Goal: Task Accomplishment & Management: Use online tool/utility

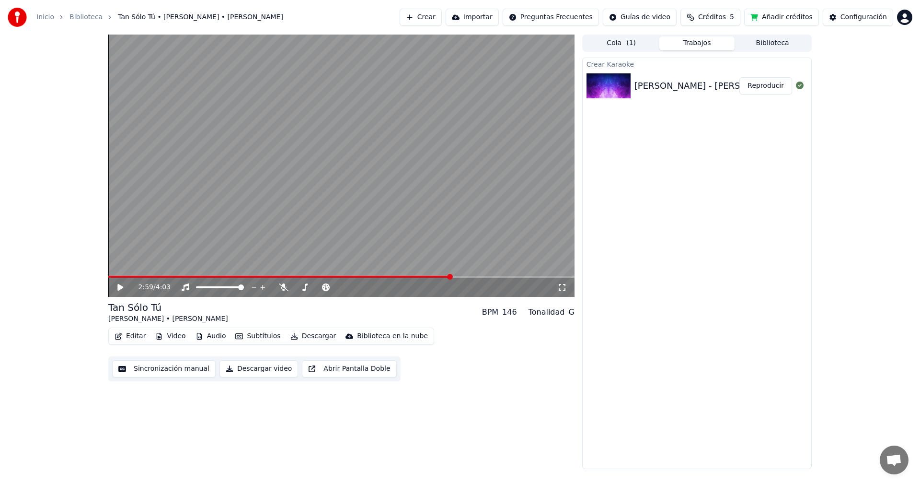
click at [120, 286] on icon at bounding box center [120, 287] width 6 height 7
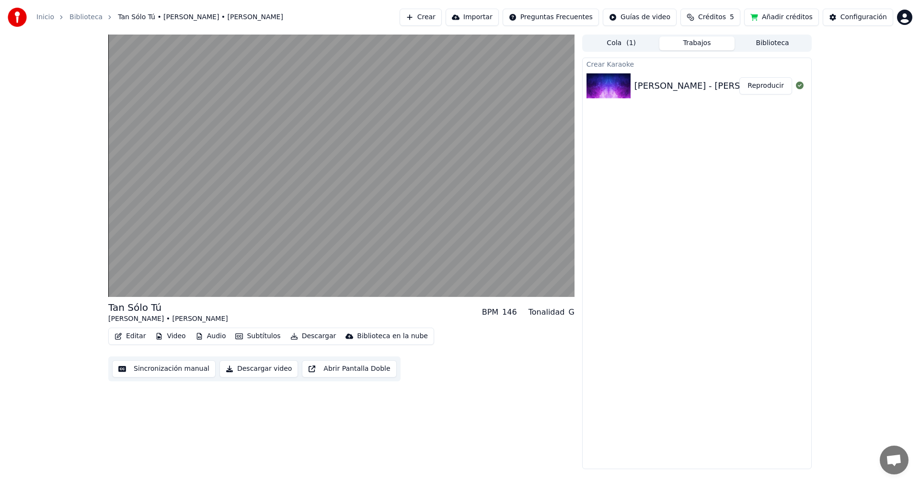
click at [343, 368] on button "Abrir Pantalla Doble" at bounding box center [349, 368] width 94 height 17
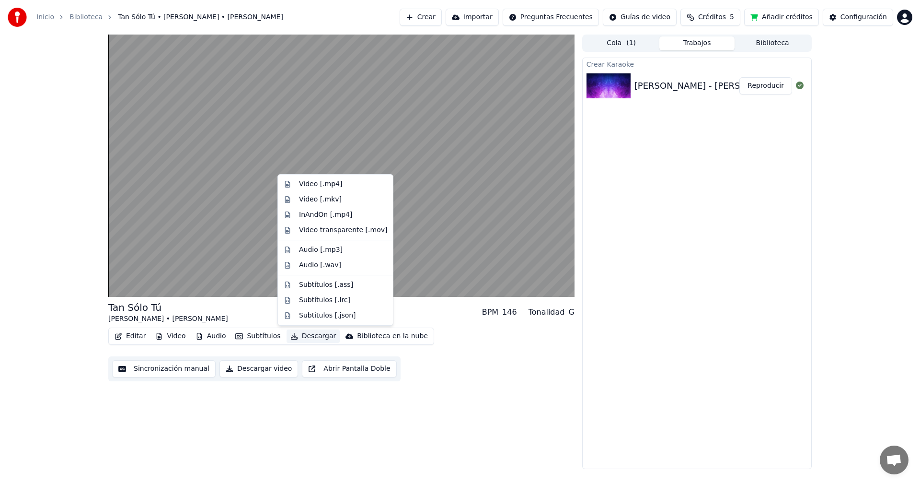
click at [305, 335] on button "Descargar" at bounding box center [314, 335] width 54 height 13
click at [312, 199] on div "Video [.mkv]" at bounding box center [320, 200] width 43 height 10
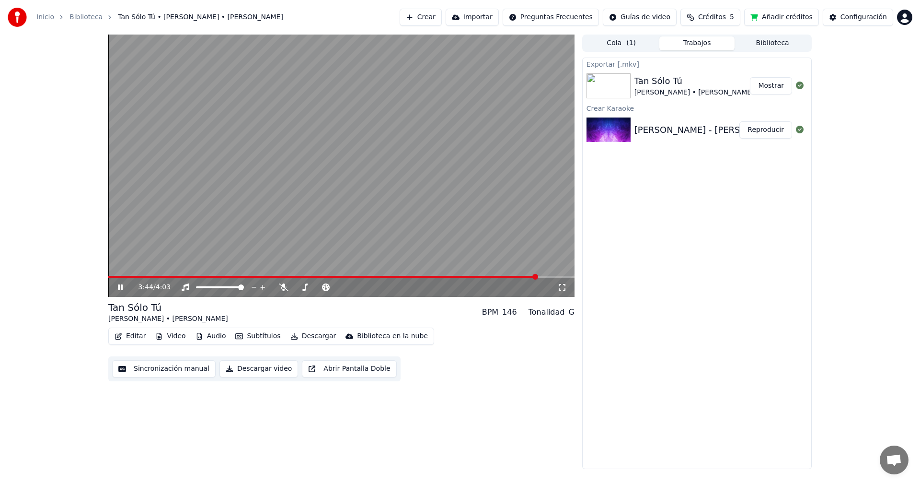
click at [772, 85] on button "Mostrar" at bounding box center [771, 85] width 42 height 17
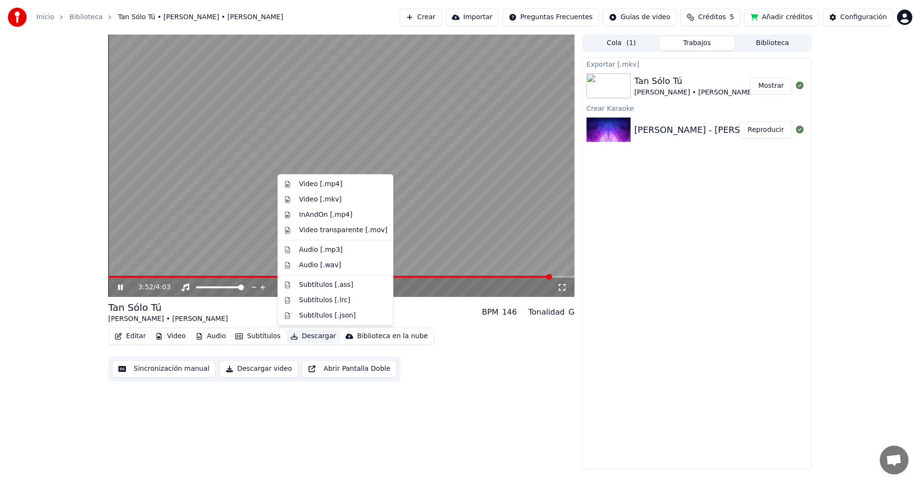
click at [312, 336] on button "Descargar" at bounding box center [314, 335] width 54 height 13
click at [327, 179] on div "Video [.mp4]" at bounding box center [335, 183] width 111 height 15
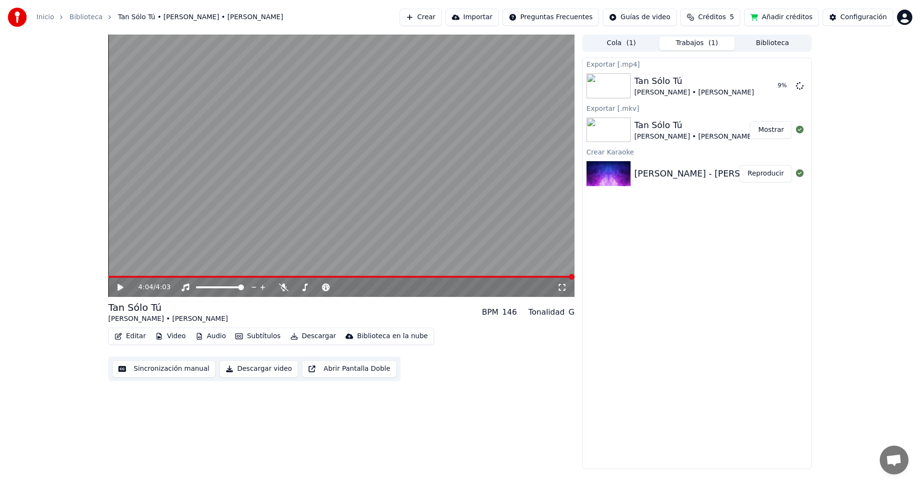
click at [127, 334] on button "Editar" at bounding box center [130, 335] width 39 height 13
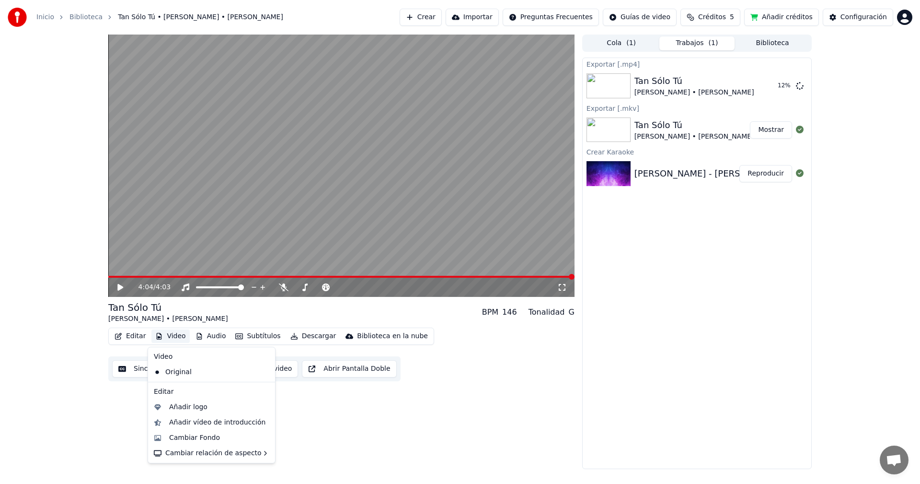
click at [119, 287] on icon at bounding box center [120, 287] width 6 height 7
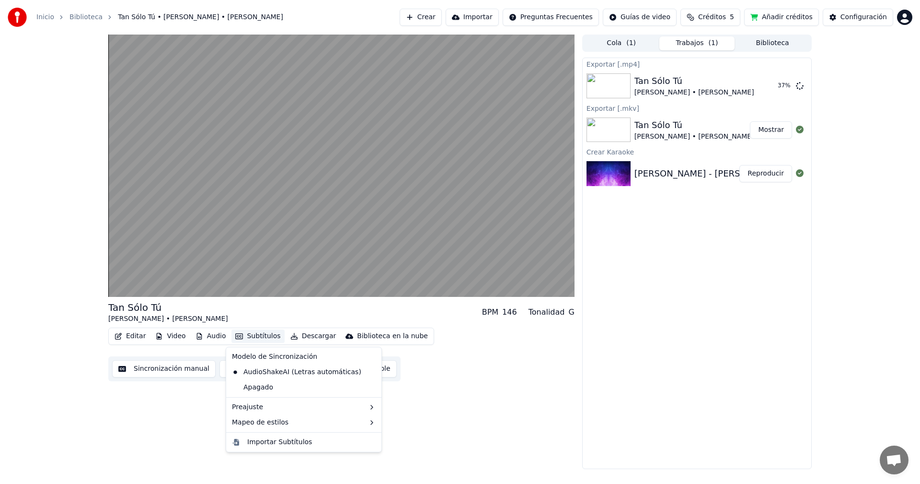
click at [262, 334] on button "Subtítulos" at bounding box center [257, 335] width 53 height 13
click at [750, 285] on div "Exportar [.mp4] Tan Sólo Tú Franco De Vita • Alejandra Guzmán 42 % Exportar [.m…" at bounding box center [697, 263] width 230 height 411
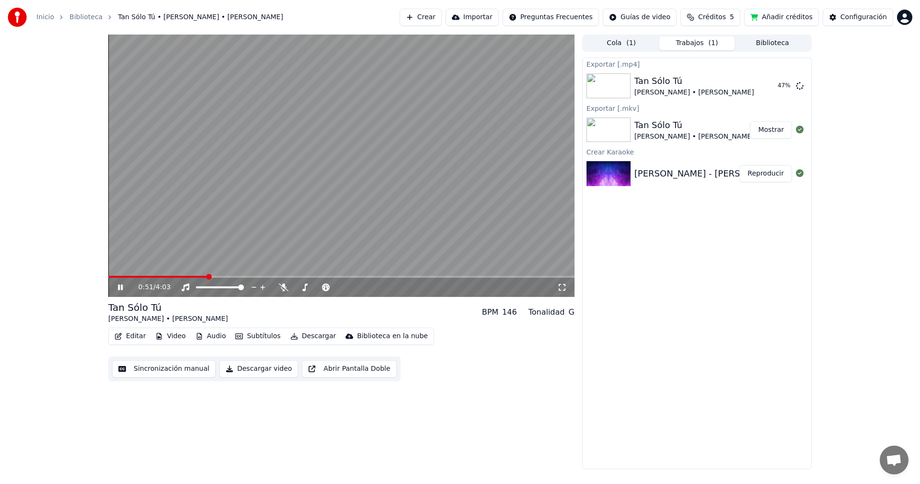
click at [767, 135] on button "Mostrar" at bounding box center [771, 129] width 42 height 17
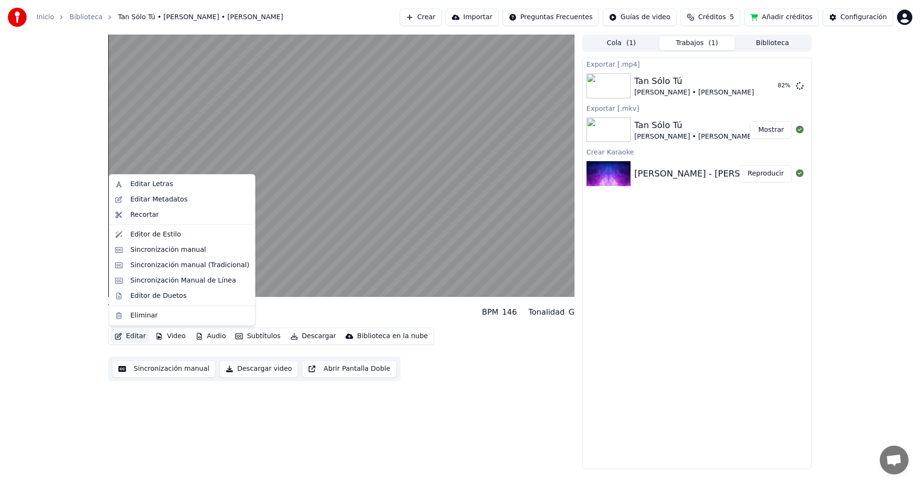
click at [132, 337] on button "Editar" at bounding box center [130, 335] width 39 height 13
click at [165, 295] on div "Editor de Duetos" at bounding box center [158, 296] width 56 height 10
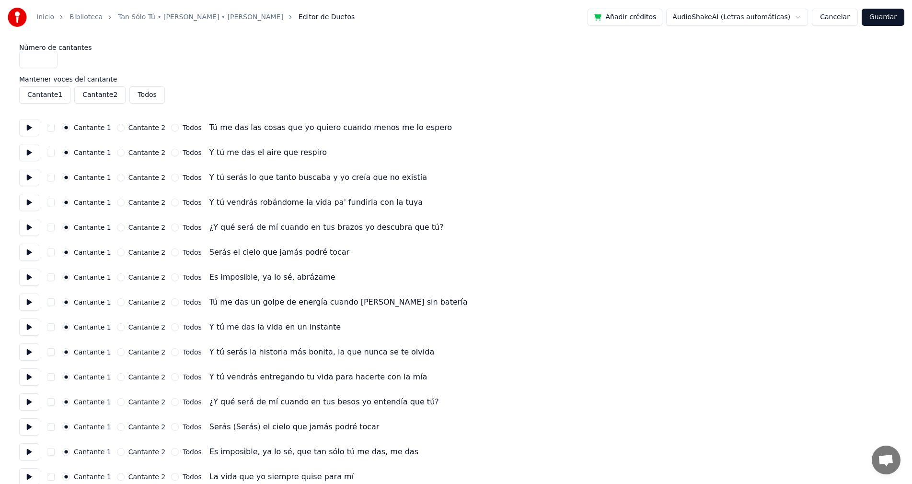
click at [58, 95] on button "Cantante 1" at bounding box center [44, 94] width 51 height 17
click at [61, 95] on button "Cantante 1" at bounding box center [44, 94] width 51 height 17
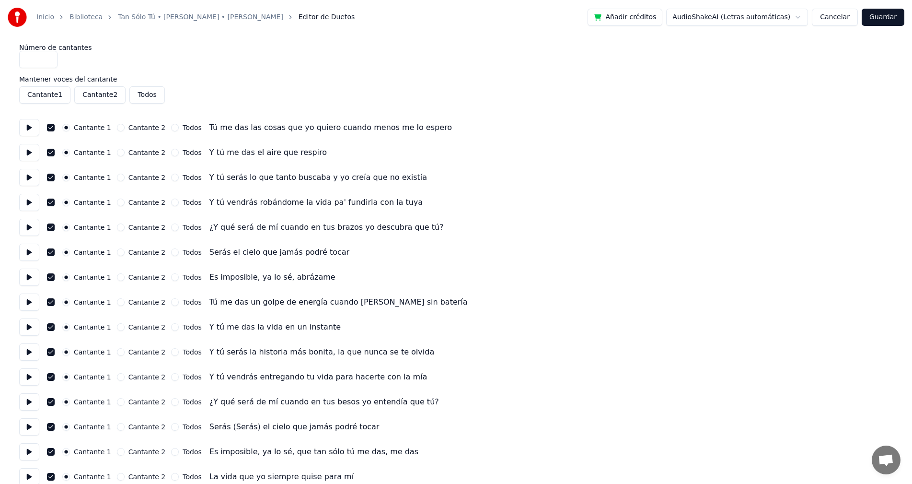
click at [51, 97] on button "Cantante 1" at bounding box center [44, 94] width 51 height 17
click at [54, 97] on button "Cantante 1" at bounding box center [44, 94] width 51 height 17
click at [93, 93] on button "Cantante 2" at bounding box center [99, 94] width 51 height 17
click at [112, 92] on button "Cantante 2" at bounding box center [99, 94] width 51 height 17
click at [104, 93] on button "Cantante 2" at bounding box center [99, 94] width 51 height 17
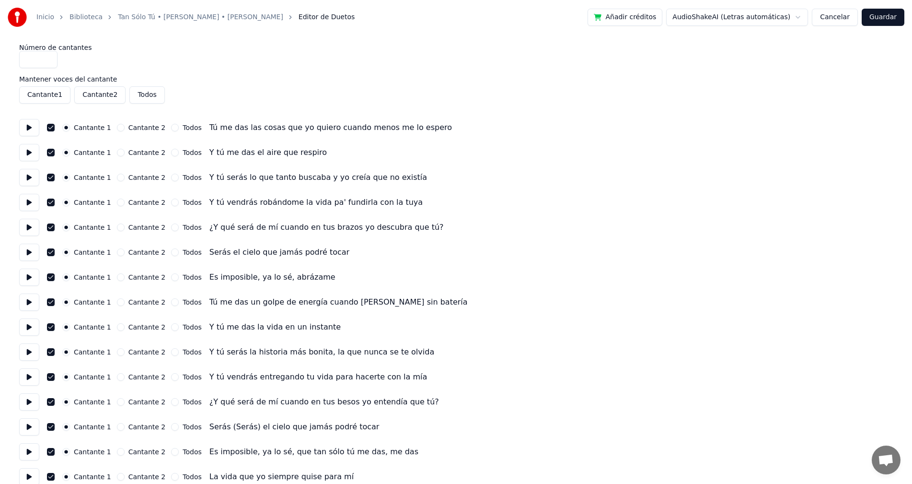
click at [46, 98] on button "Cantante 1" at bounding box center [44, 94] width 51 height 17
click at [171, 177] on button "Todos" at bounding box center [175, 177] width 8 height 8
click at [117, 179] on button "Cantante 2" at bounding box center [121, 177] width 8 height 8
click at [105, 97] on button "Cantante 2" at bounding box center [99, 94] width 51 height 17
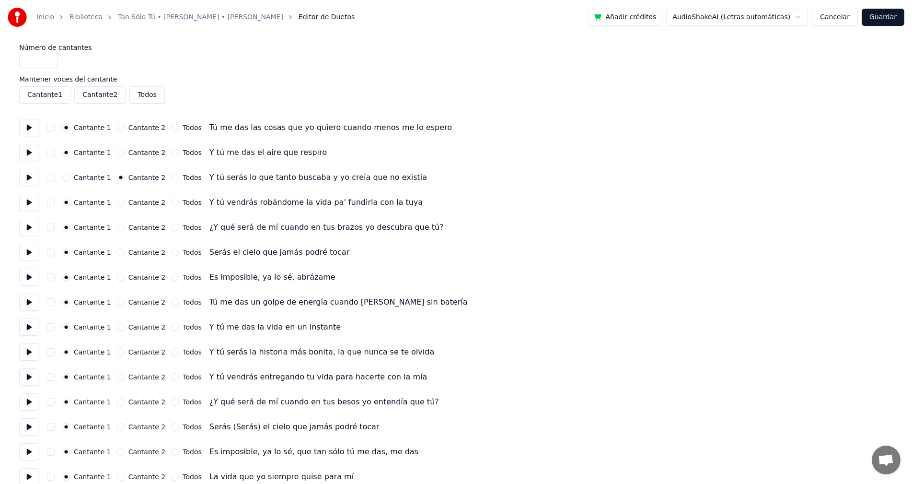
click at [105, 97] on button "Cantante 2" at bounding box center [99, 94] width 51 height 17
click at [27, 126] on button at bounding box center [29, 127] width 20 height 17
click at [670, 345] on div "Cantante 1 Cantante 2 Todos Y tú serás la historia más bonita, la que nunca se …" at bounding box center [456, 351] width 874 height 17
click at [30, 152] on button at bounding box center [29, 152] width 20 height 17
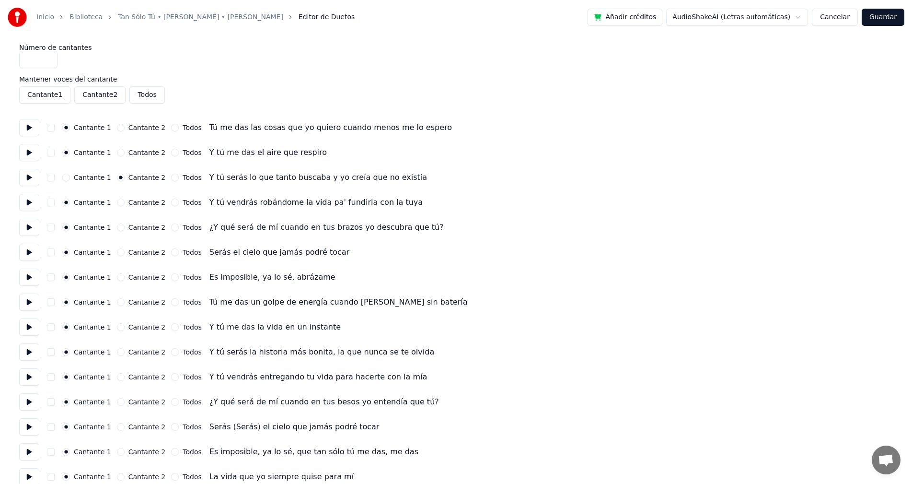
click at [27, 177] on button at bounding box center [29, 177] width 20 height 17
click at [28, 204] on button at bounding box center [29, 202] width 20 height 17
click at [117, 203] on button "Cantante 2" at bounding box center [121, 202] width 8 height 8
click at [33, 231] on button at bounding box center [29, 227] width 20 height 17
click at [171, 228] on button "Todos" at bounding box center [175, 227] width 8 height 8
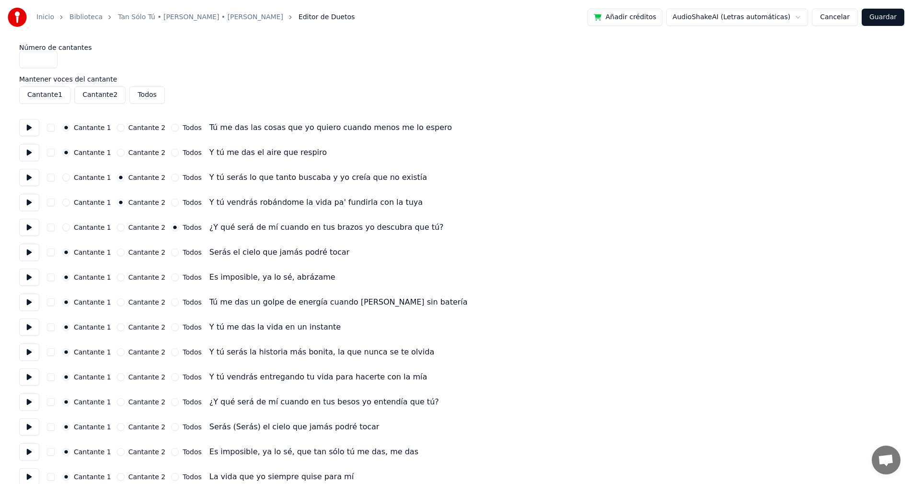
click at [32, 252] on button at bounding box center [29, 251] width 20 height 17
click at [117, 254] on button "Cantante 2" at bounding box center [121, 252] width 8 height 8
click at [65, 254] on button "Cantante 1" at bounding box center [66, 252] width 8 height 8
click at [51, 252] on button "button" at bounding box center [51, 252] width 8 height 8
click at [118, 253] on button "Cantante 2" at bounding box center [121, 252] width 8 height 8
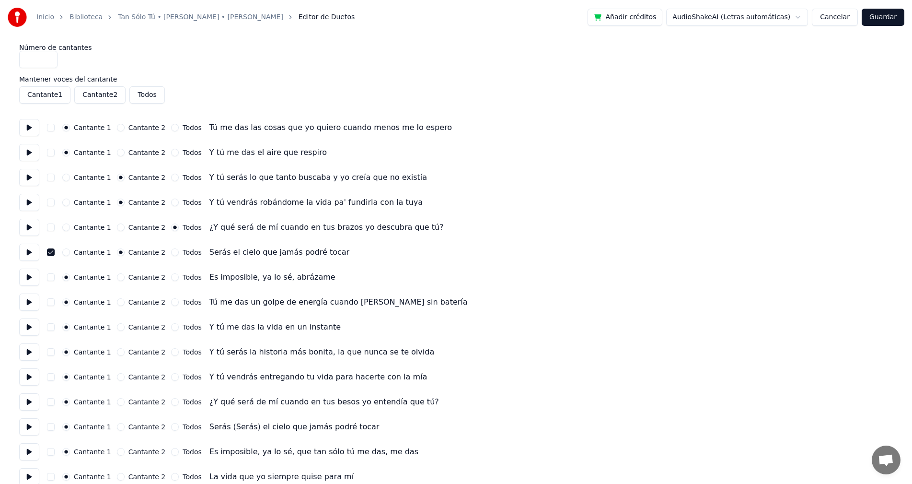
click at [171, 254] on button "Todos" at bounding box center [175, 252] width 8 height 8
click at [52, 252] on button "button" at bounding box center [51, 252] width 8 height 8
click at [29, 277] on button at bounding box center [29, 276] width 20 height 17
click at [171, 277] on button "Todos" at bounding box center [175, 277] width 8 height 8
click at [27, 303] on button at bounding box center [29, 301] width 20 height 17
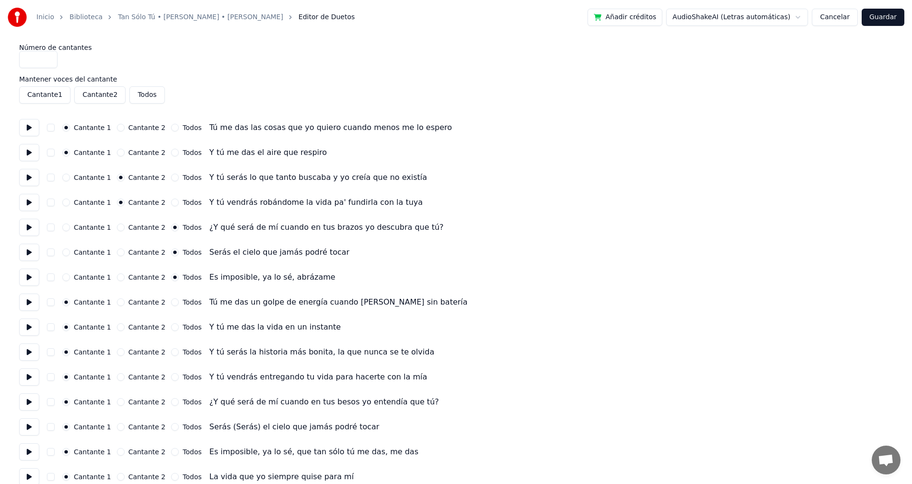
click at [30, 330] on button at bounding box center [29, 326] width 20 height 17
click at [27, 350] on button at bounding box center [29, 351] width 20 height 17
click at [117, 352] on button "Cantante 2" at bounding box center [121, 352] width 8 height 8
click at [30, 378] on button at bounding box center [29, 376] width 20 height 17
click at [117, 377] on button "Cantante 2" at bounding box center [121, 377] width 8 height 8
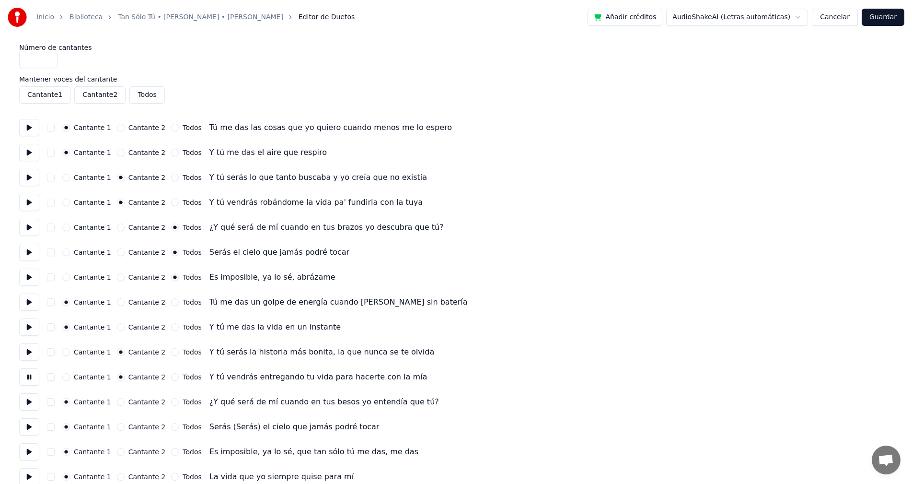
click at [27, 403] on button at bounding box center [29, 401] width 20 height 17
click at [171, 403] on button "Todos" at bounding box center [175, 402] width 8 height 8
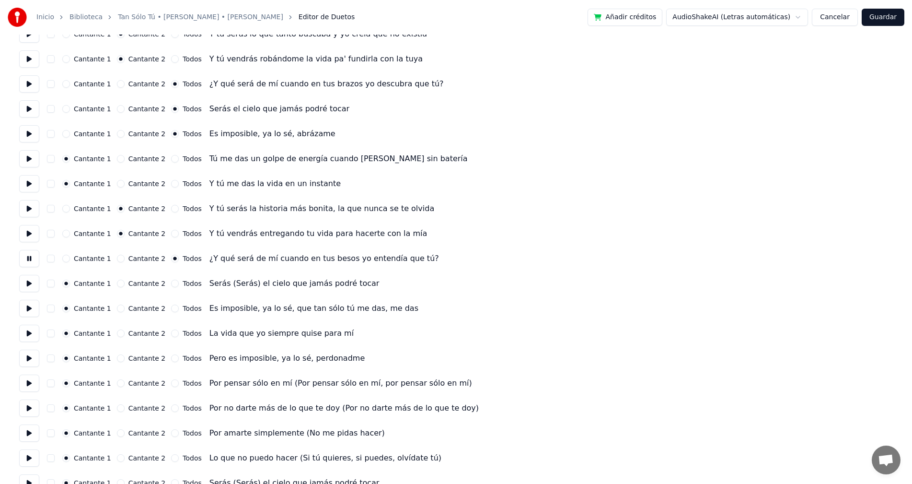
scroll to position [144, 0]
click at [30, 284] on button at bounding box center [29, 282] width 20 height 17
click at [171, 285] on button "Todos" at bounding box center [175, 283] width 8 height 8
click at [28, 310] on button at bounding box center [29, 307] width 20 height 17
click at [171, 306] on button "Todos" at bounding box center [175, 308] width 8 height 8
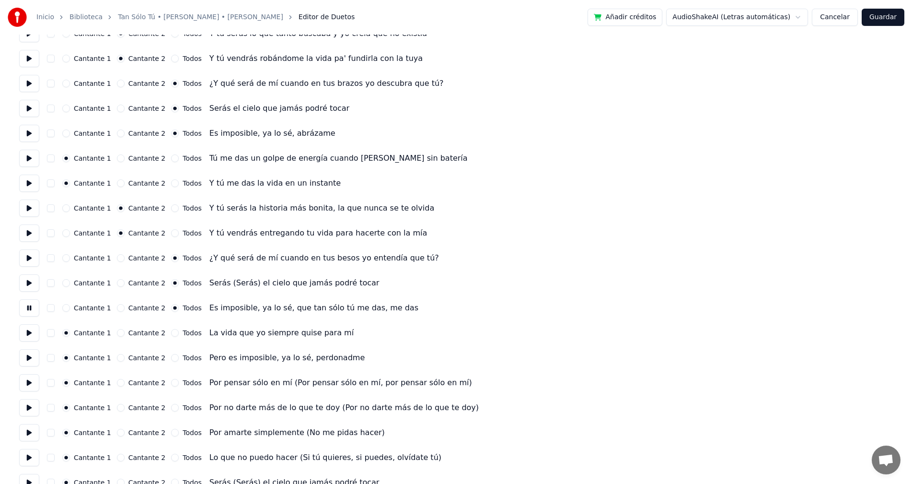
click at [30, 335] on button at bounding box center [29, 332] width 20 height 17
click at [28, 361] on button at bounding box center [29, 357] width 20 height 17
click at [31, 381] on button at bounding box center [29, 382] width 20 height 17
click at [117, 383] on button "Cantante 2" at bounding box center [121, 383] width 8 height 8
click at [28, 384] on button at bounding box center [29, 382] width 20 height 17
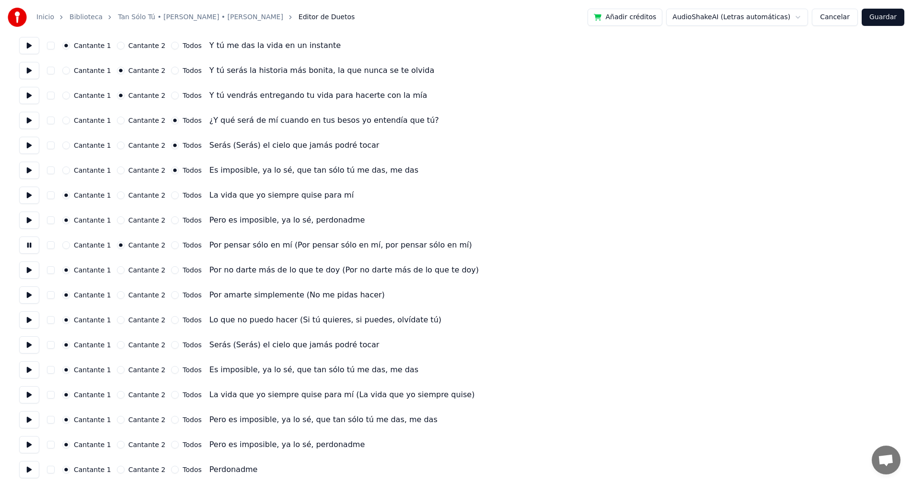
scroll to position [285, 0]
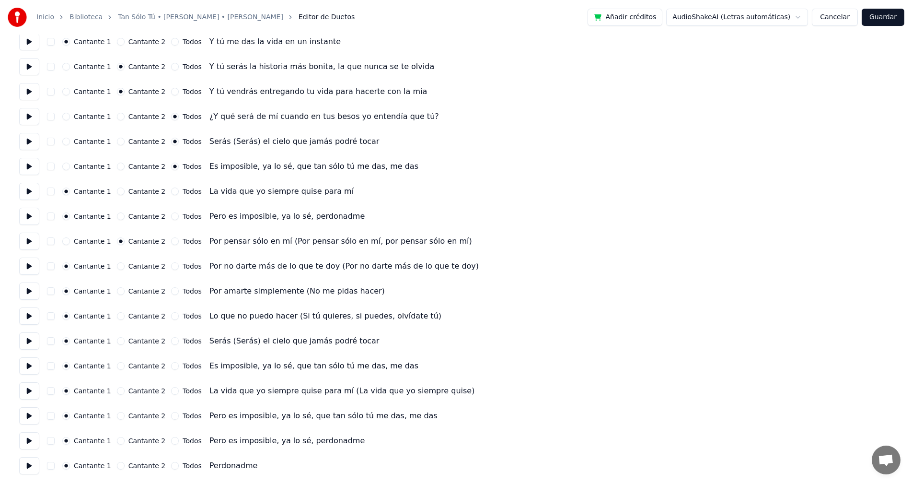
click at [30, 266] on button at bounding box center [29, 265] width 20 height 17
click at [171, 267] on button "Todos" at bounding box center [175, 266] width 8 height 8
click at [27, 292] on button at bounding box center [29, 290] width 20 height 17
click at [171, 291] on button "Todos" at bounding box center [175, 291] width 8 height 8
click at [24, 317] on button at bounding box center [29, 315] width 20 height 17
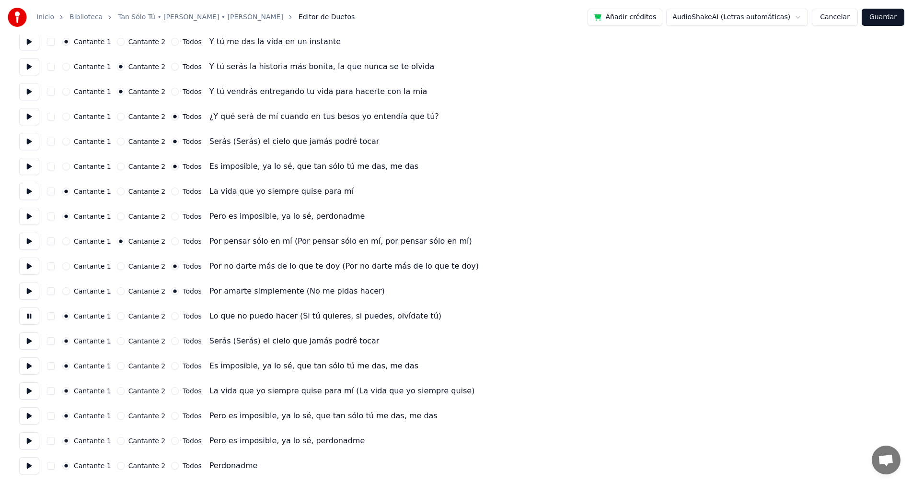
click at [171, 316] on button "Todos" at bounding box center [175, 316] width 8 height 8
click at [27, 346] on button at bounding box center [29, 340] width 20 height 17
click at [171, 343] on button "Todos" at bounding box center [175, 341] width 8 height 8
click at [26, 363] on button at bounding box center [29, 365] width 20 height 17
click at [171, 366] on button "Todos" at bounding box center [175, 366] width 8 height 8
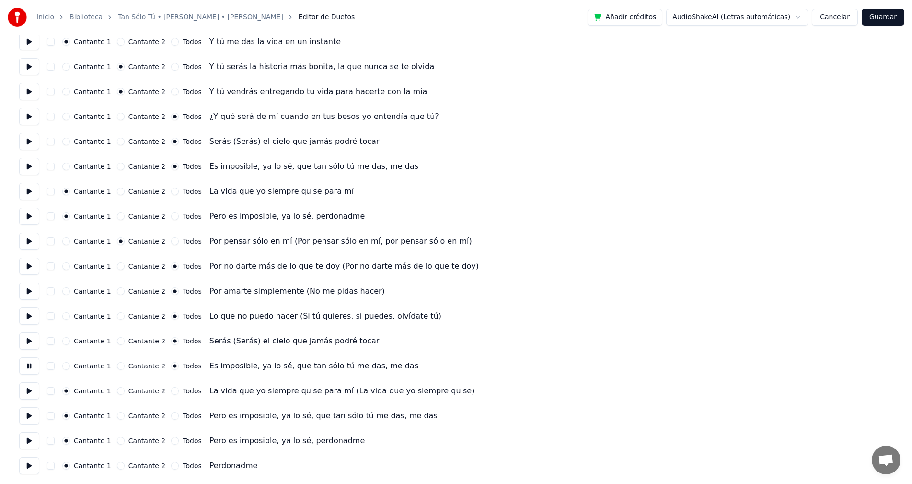
click at [23, 388] on button at bounding box center [29, 390] width 20 height 17
click at [171, 391] on button "Todos" at bounding box center [175, 391] width 8 height 8
click at [30, 416] on button at bounding box center [29, 415] width 20 height 17
click at [171, 414] on button "Todos" at bounding box center [175, 416] width 8 height 8
click at [28, 441] on button at bounding box center [29, 440] width 20 height 17
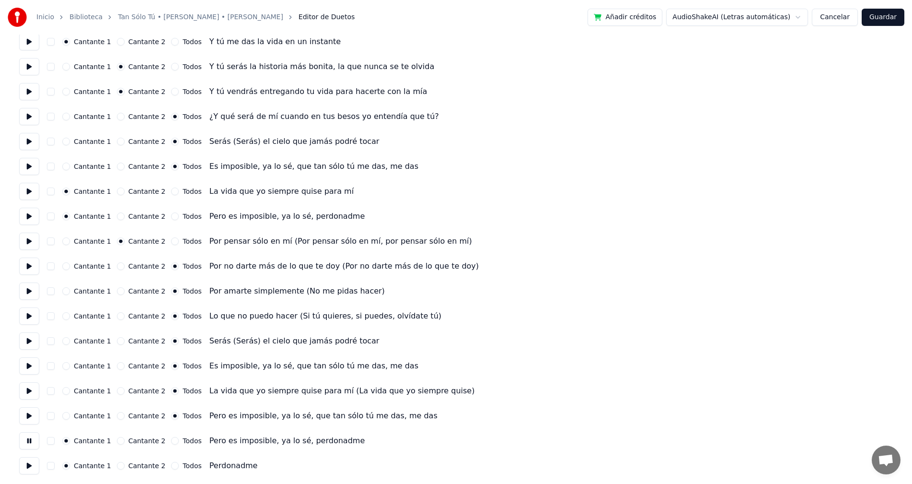
click at [171, 441] on button "Todos" at bounding box center [175, 441] width 8 height 8
click at [171, 465] on button "Todos" at bounding box center [175, 466] width 8 height 8
click at [885, 21] on button "Guardar" at bounding box center [883, 17] width 43 height 17
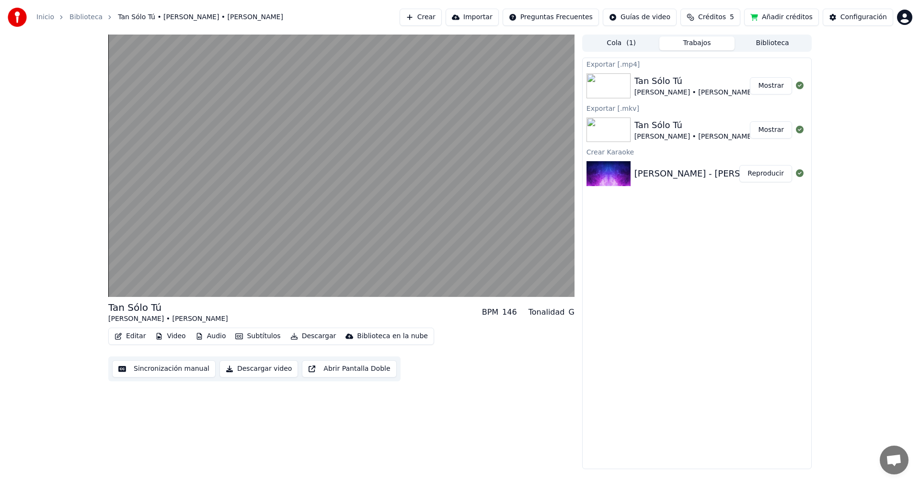
click at [306, 336] on button "Descargar" at bounding box center [314, 335] width 54 height 13
click at [769, 83] on button "Mostrar" at bounding box center [771, 85] width 42 height 17
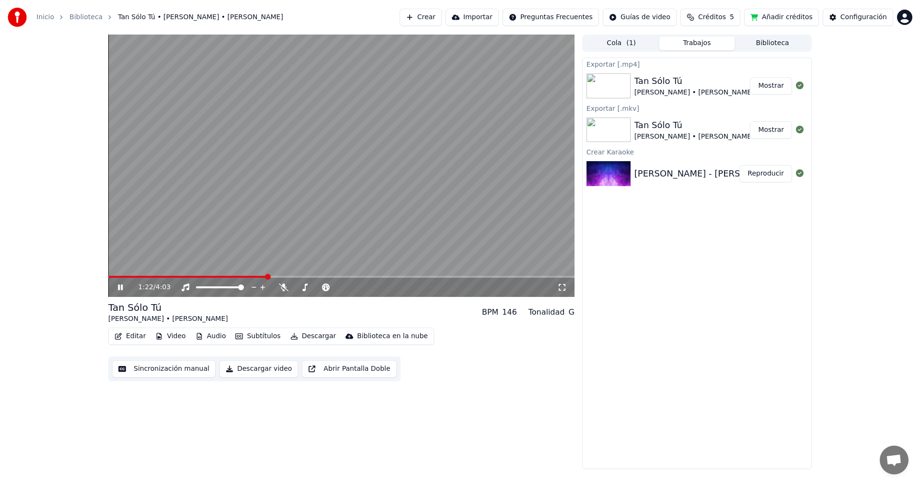
click at [310, 336] on button "Descargar" at bounding box center [314, 335] width 54 height 13
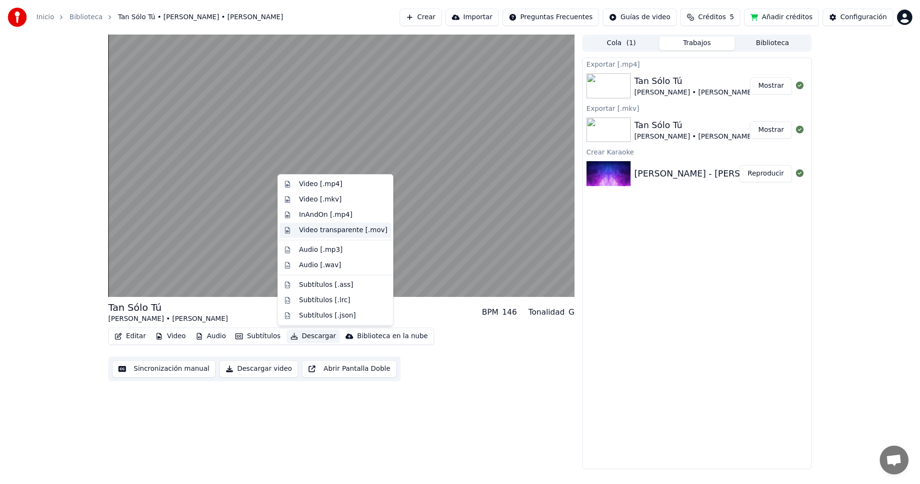
click at [319, 234] on div "Video transparente [.mov]" at bounding box center [343, 230] width 88 height 10
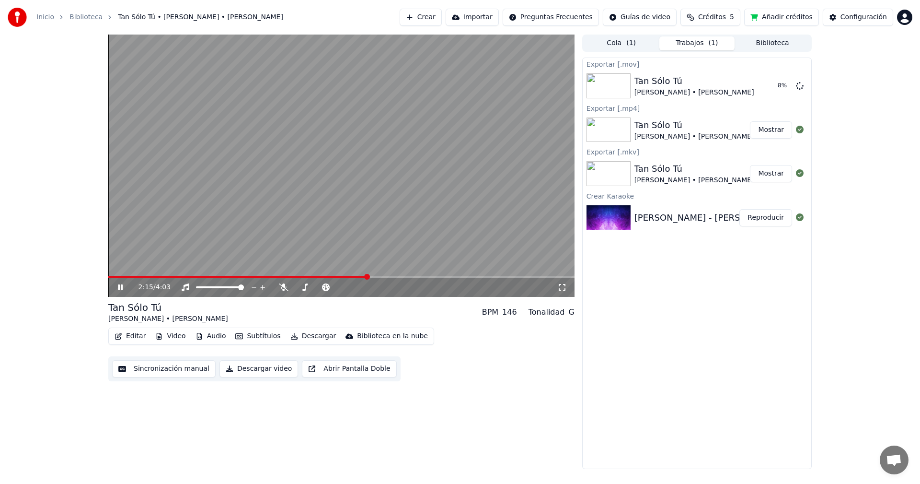
click at [118, 287] on icon at bounding box center [127, 287] width 23 height 8
click at [308, 337] on button "Descargar" at bounding box center [314, 335] width 54 height 13
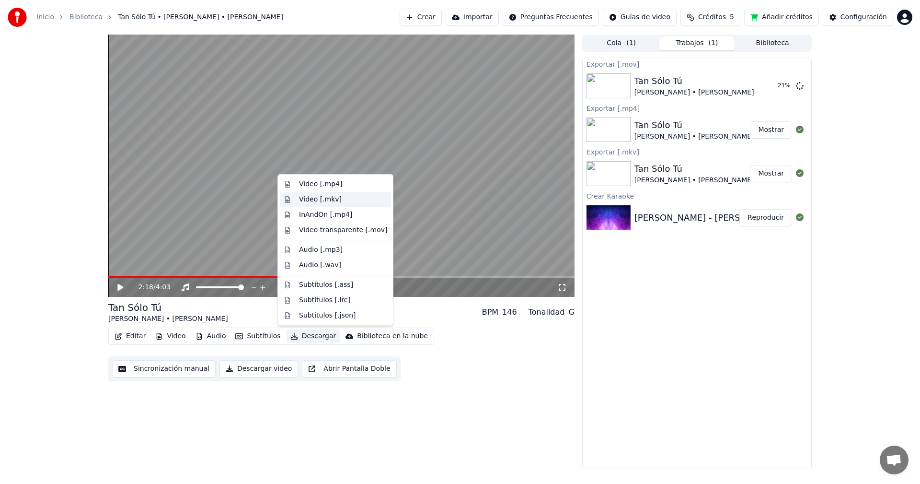
click at [322, 200] on div "Video [.mkv]" at bounding box center [320, 200] width 43 height 10
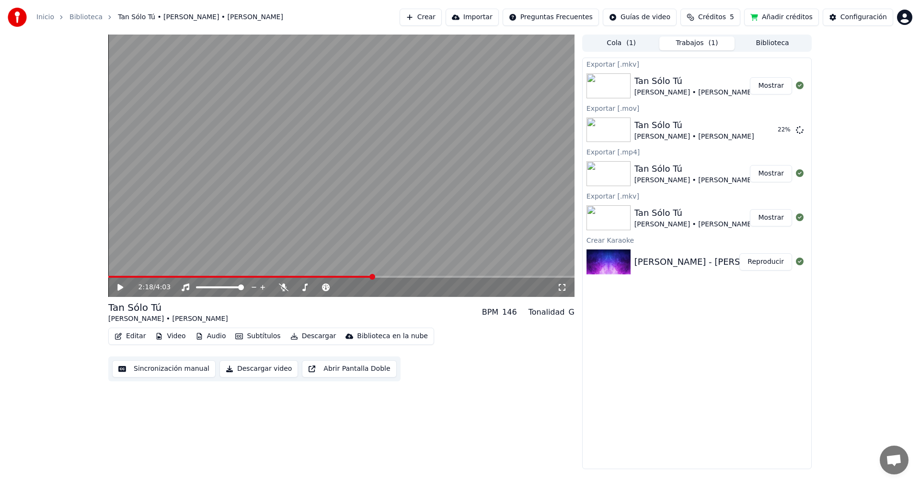
click at [773, 87] on button "Mostrar" at bounding box center [771, 85] width 42 height 17
click at [122, 282] on div "2:18 / 4:03" at bounding box center [341, 287] width 459 height 10
click at [120, 287] on icon at bounding box center [120, 287] width 6 height 7
click at [284, 287] on icon at bounding box center [284, 287] width 10 height 8
click at [284, 289] on icon at bounding box center [283, 287] width 5 height 8
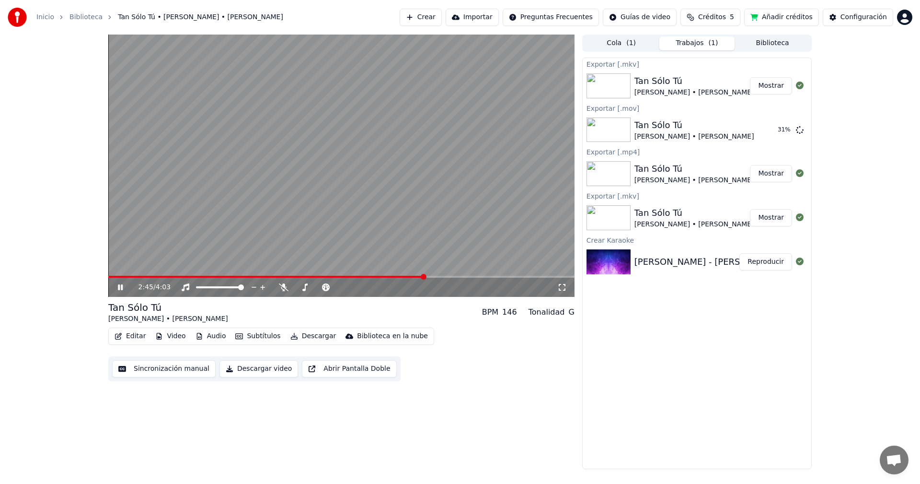
click at [251, 371] on button "Descargar video" at bounding box center [259, 368] width 79 height 17
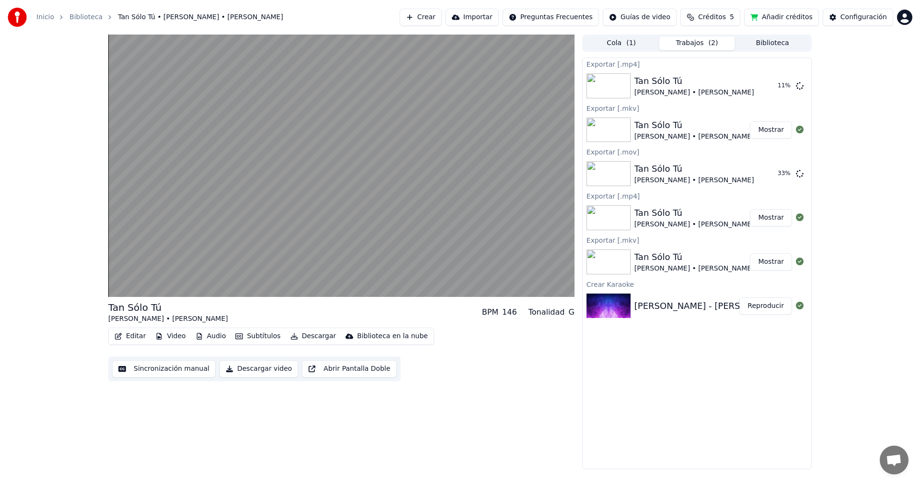
click at [777, 221] on button "Mostrar" at bounding box center [771, 217] width 42 height 17
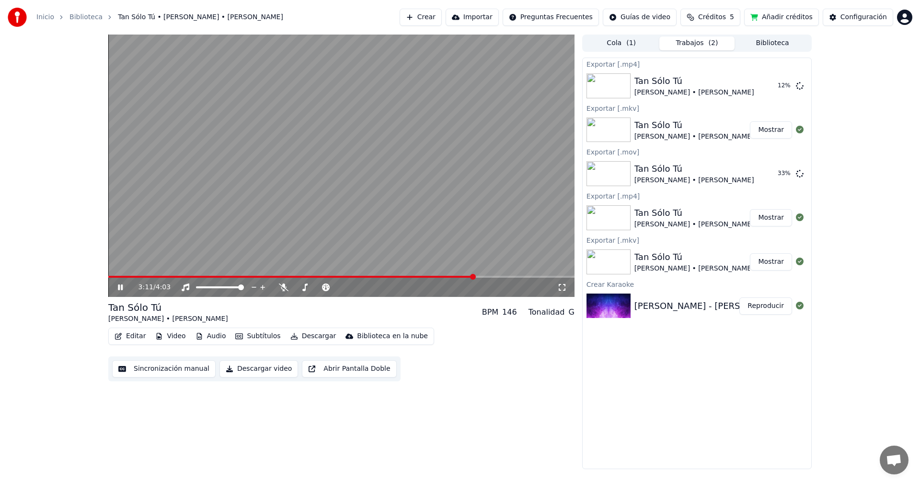
click at [764, 212] on button "Mostrar" at bounding box center [771, 217] width 42 height 17
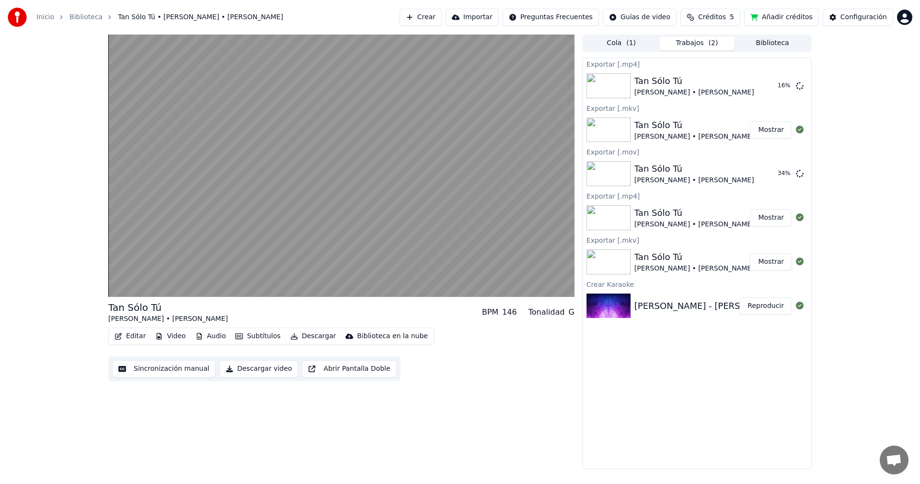
click at [352, 371] on button "Abrir Pantalla Doble" at bounding box center [349, 368] width 94 height 17
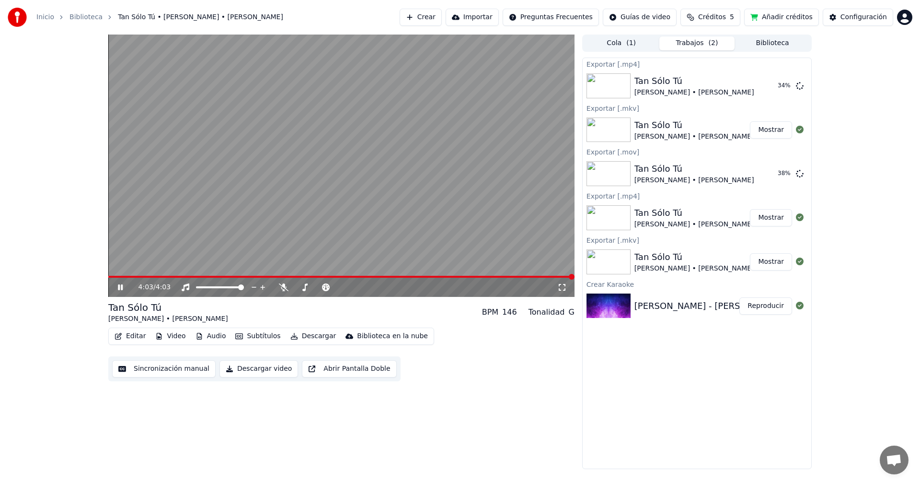
click at [800, 17] on button "Añadir créditos" at bounding box center [781, 17] width 75 height 17
click at [801, 174] on icon at bounding box center [800, 173] width 8 height 8
click at [800, 218] on icon at bounding box center [800, 217] width 8 height 8
click at [801, 306] on icon at bounding box center [800, 305] width 8 height 8
click at [863, 19] on div "Configuración" at bounding box center [864, 17] width 46 height 10
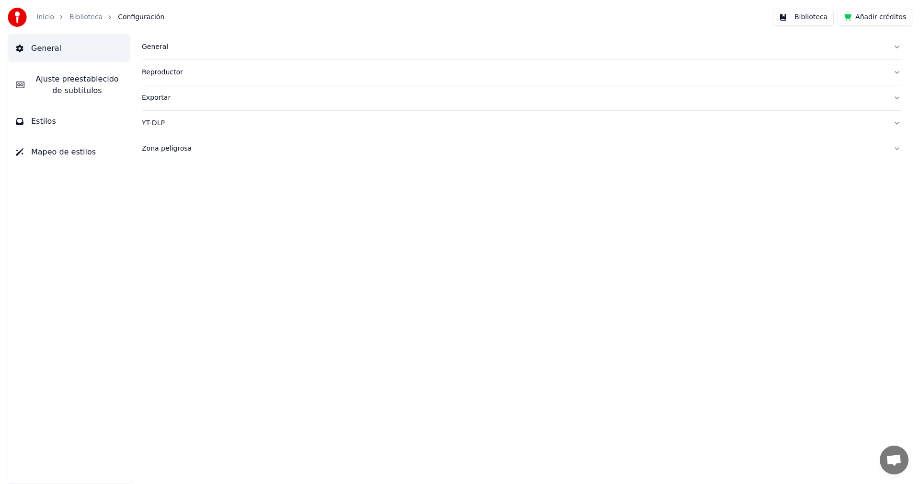
click at [42, 16] on link "Inicio" at bounding box center [45, 17] width 18 height 10
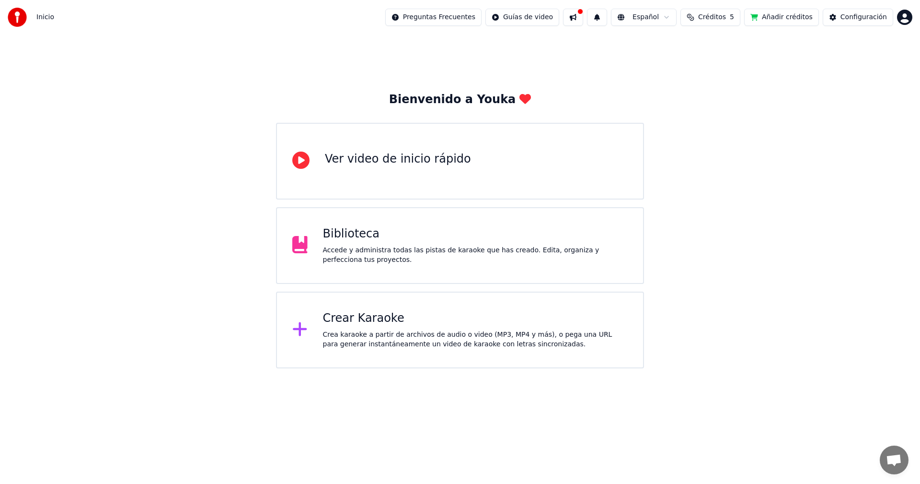
click at [583, 20] on button at bounding box center [573, 17] width 20 height 17
click at [807, 251] on div "Bienvenido a Youka Ver video de inicio rápido Biblioteca Accede y administra to…" at bounding box center [460, 202] width 920 height 334
click at [856, 17] on div "Configuración" at bounding box center [864, 17] width 46 height 10
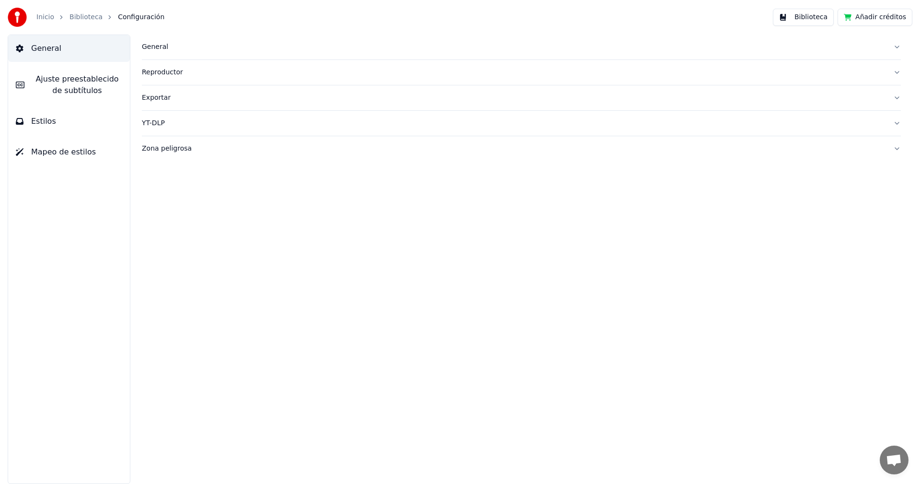
click at [815, 21] on button "Biblioteca" at bounding box center [803, 17] width 61 height 17
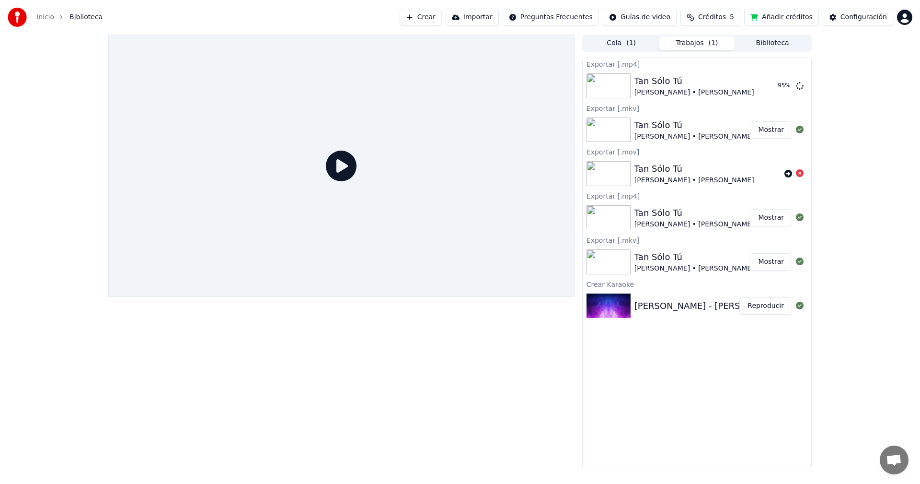
click at [693, 39] on button "Trabajos ( 1 )" at bounding box center [697, 43] width 76 height 14
click at [775, 86] on button "Mostrar" at bounding box center [771, 85] width 42 height 17
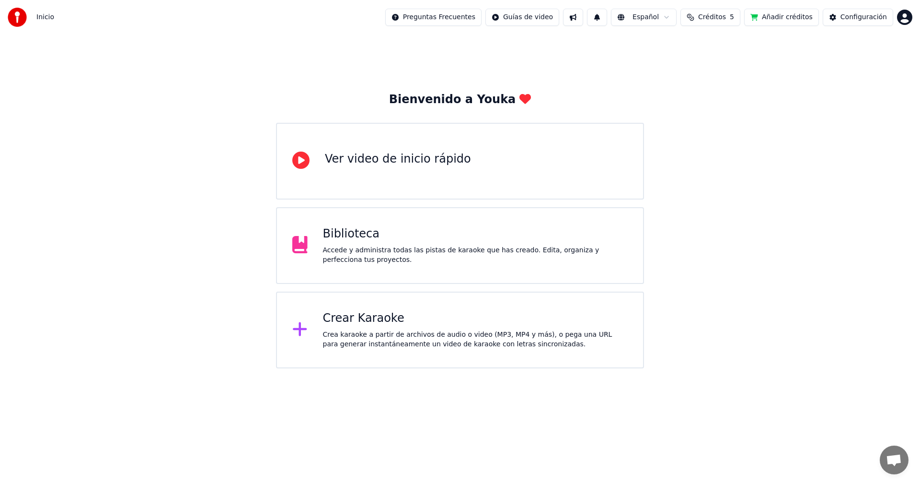
click at [458, 338] on div "Crea karaoke a partir de archivos de audio o video (MP3, MP4 y más), o pega una…" at bounding box center [475, 339] width 305 height 19
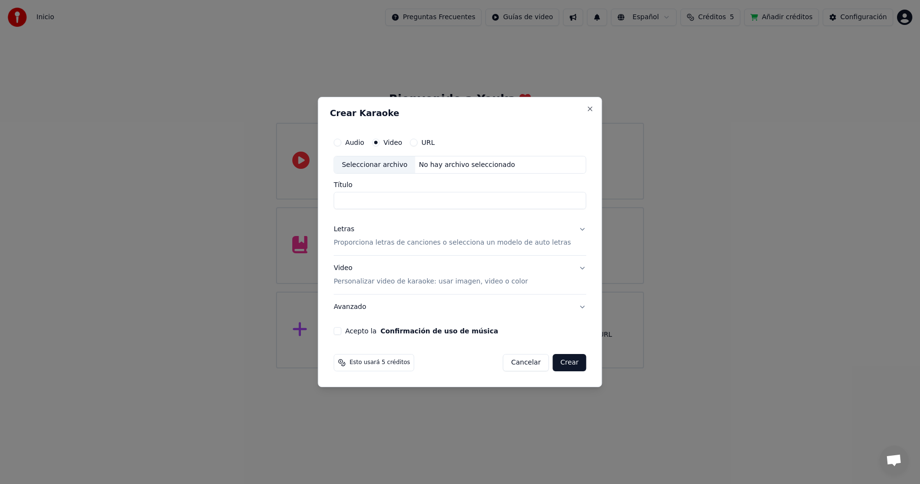
click at [520, 364] on button "Cancelar" at bounding box center [526, 362] width 46 height 17
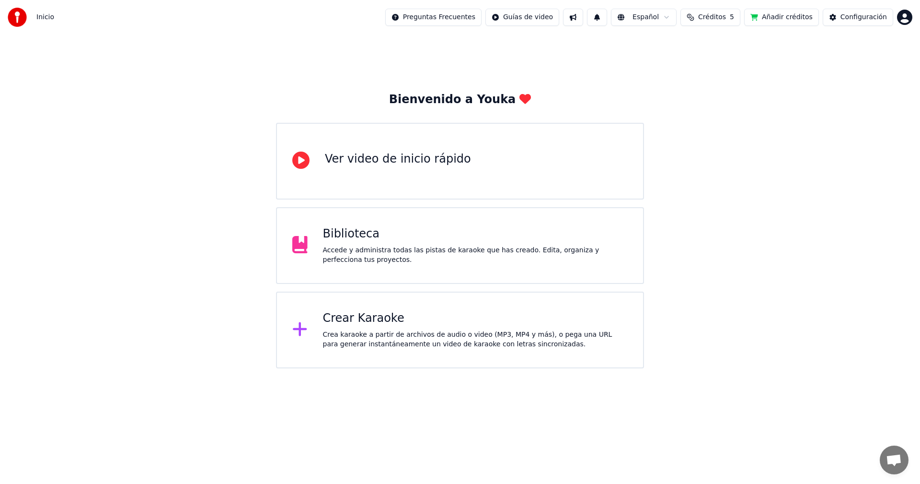
click at [487, 250] on div "Accede y administra todas las pistas de karaoke que has creado. Edita, organiza…" at bounding box center [475, 254] width 305 height 19
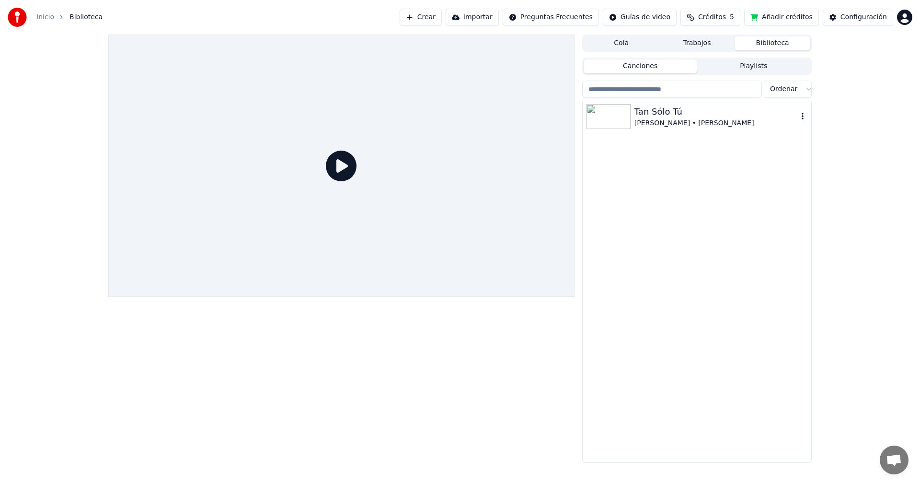
click at [612, 114] on img at bounding box center [609, 116] width 44 height 25
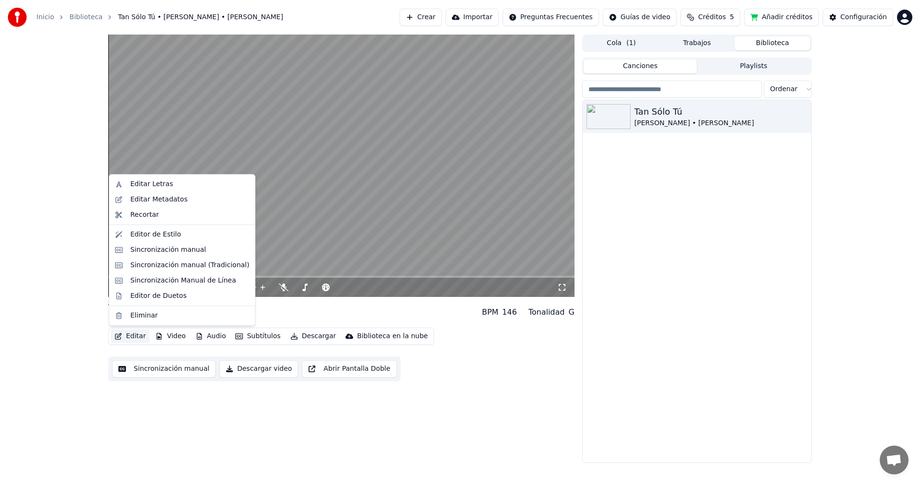
click at [132, 336] on button "Editar" at bounding box center [130, 335] width 39 height 13
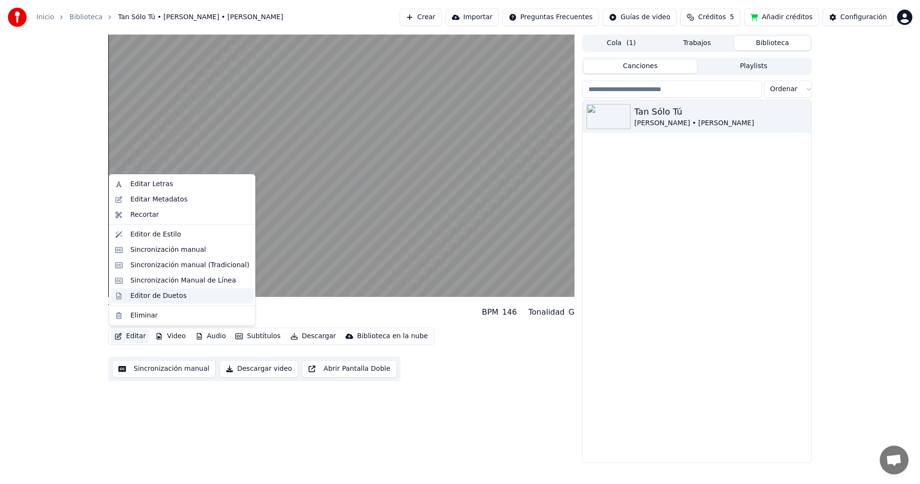
click at [150, 295] on div "Editor de Duetos" at bounding box center [158, 296] width 56 height 10
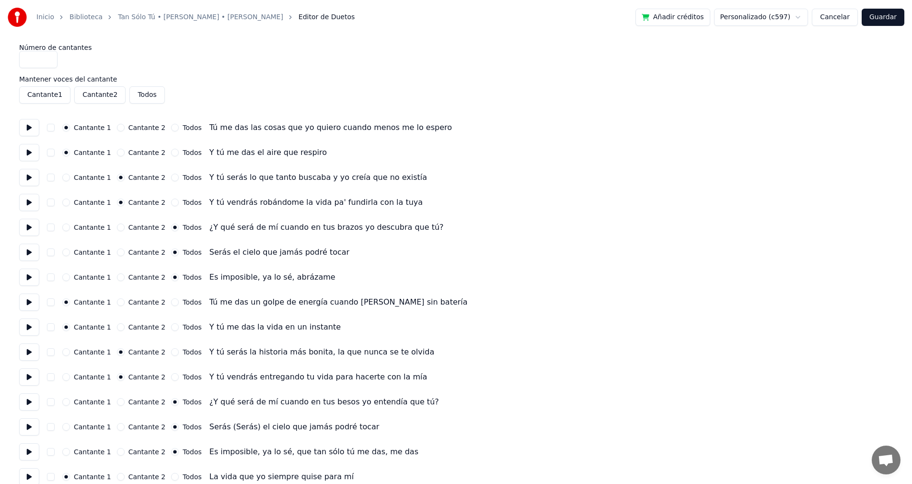
click at [803, 15] on html "Inicio Biblioteca Tan Sólo Tú • [PERSON_NAME] • [PERSON_NAME] Editor de Duetos …" at bounding box center [456, 384] width 912 height 769
click at [778, 21] on html "Inicio Biblioteca Tan Sólo Tú • [PERSON_NAME] • [PERSON_NAME] Editor de Duetos …" at bounding box center [456, 384] width 912 height 769
click at [48, 59] on input "*" at bounding box center [38, 59] width 38 height 17
click at [130, 69] on div "Número de cantantes * Mantener voces del cantante Cantante 1 Cantante 2 Todos C…" at bounding box center [456, 401] width 874 height 715
click at [51, 93] on button "Cantante 1" at bounding box center [44, 94] width 51 height 17
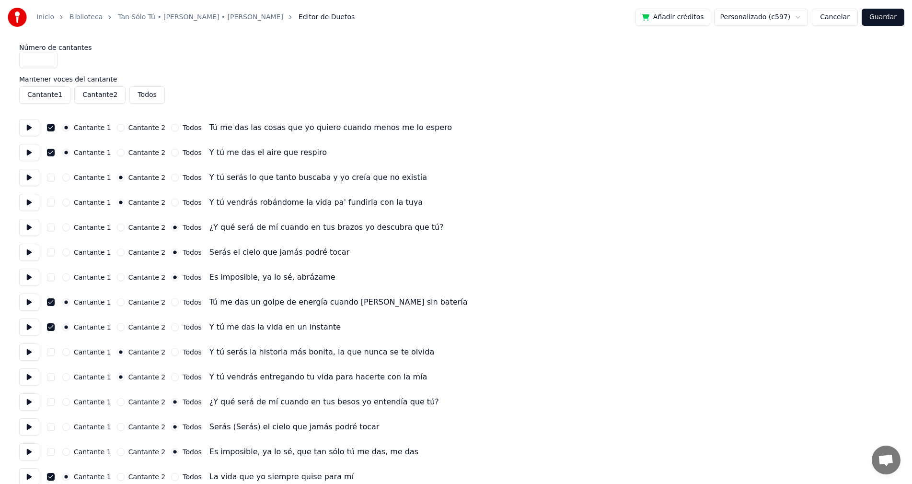
click at [46, 97] on button "Cantante 1" at bounding box center [44, 94] width 51 height 17
click at [104, 97] on button "Cantante 2" at bounding box center [99, 94] width 51 height 17
click at [138, 96] on button "Todos" at bounding box center [146, 94] width 35 height 17
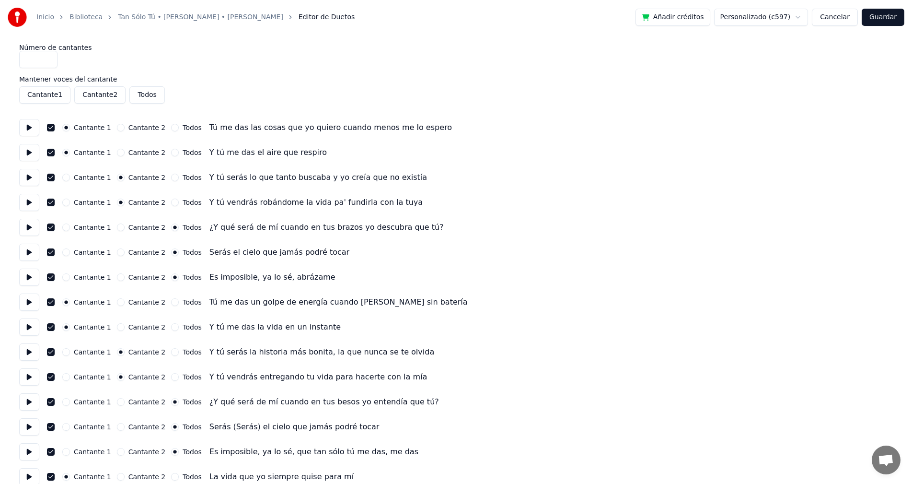
click at [138, 96] on button "Todos" at bounding box center [146, 94] width 35 height 17
click at [97, 100] on button "Cantante 2" at bounding box center [99, 94] width 51 height 17
click at [45, 96] on button "Cantante 1" at bounding box center [44, 94] width 51 height 17
click at [81, 93] on button "Cantante 2" at bounding box center [99, 94] width 51 height 17
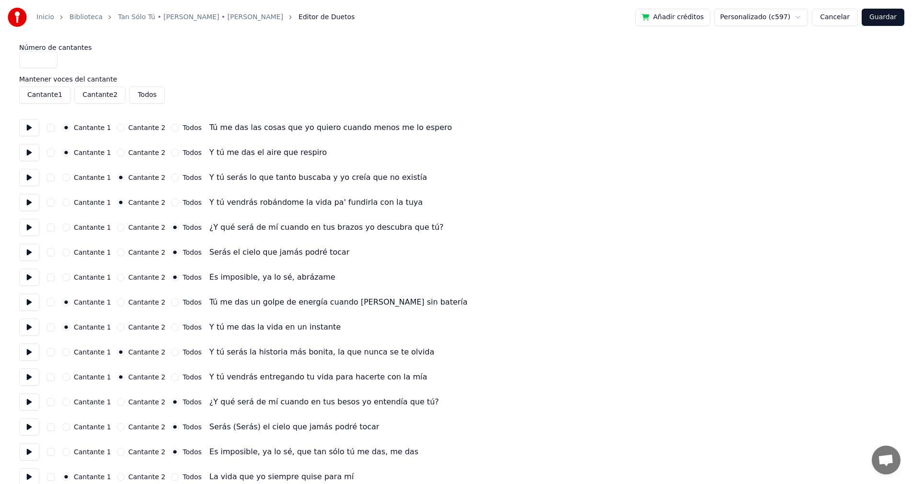
click at [52, 92] on button "Cantante 1" at bounding box center [44, 94] width 51 height 17
click at [41, 18] on link "Inicio" at bounding box center [45, 17] width 18 height 10
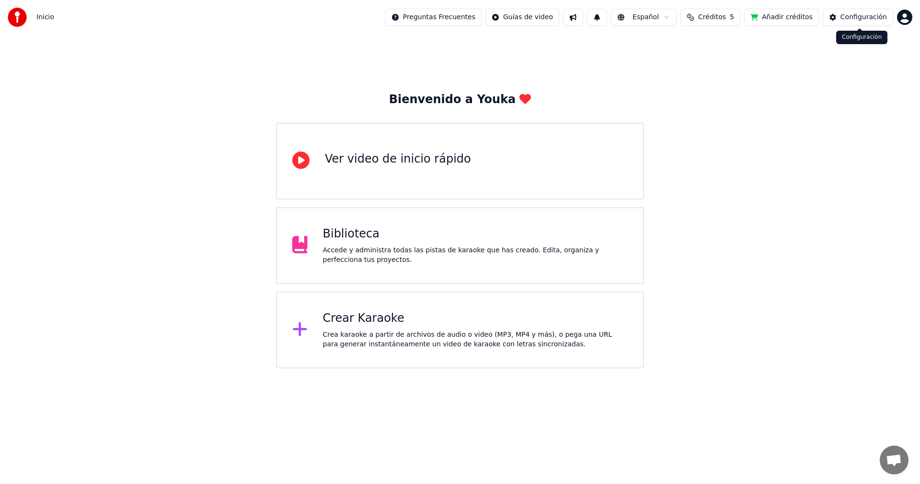
click at [859, 16] on div "Configuración" at bounding box center [864, 17] width 46 height 10
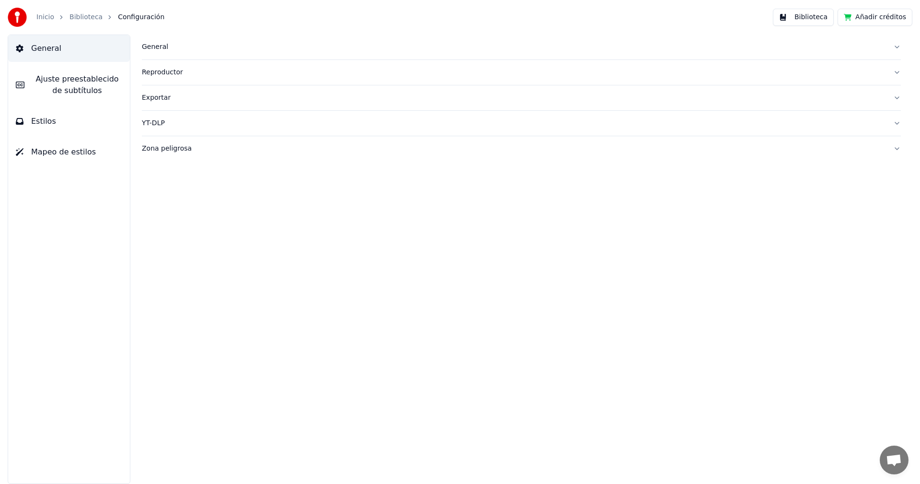
click at [86, 84] on span "Ajuste preestablecido de subtítulos" at bounding box center [77, 84] width 90 height 23
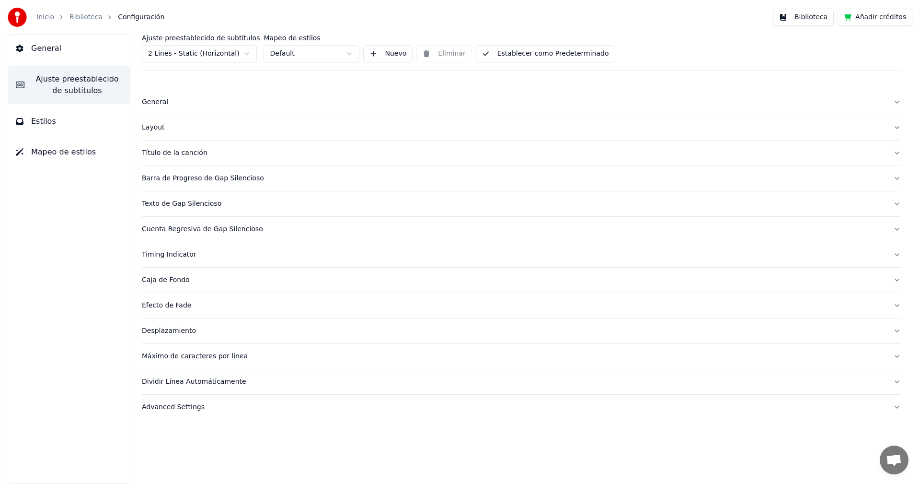
click at [167, 407] on div "Advanced Settings" at bounding box center [514, 407] width 744 height 10
click at [57, 55] on button "General" at bounding box center [69, 48] width 122 height 27
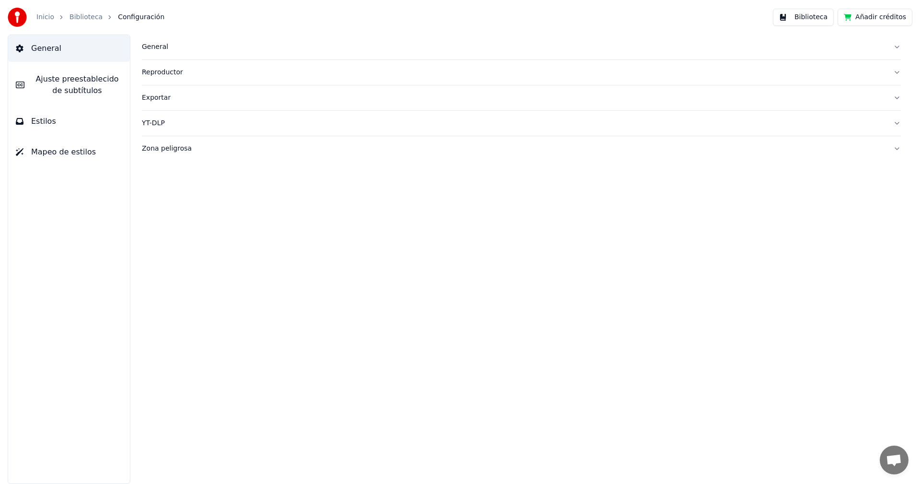
click at [48, 74] on span "Ajuste preestablecido de subtítulos" at bounding box center [77, 84] width 90 height 23
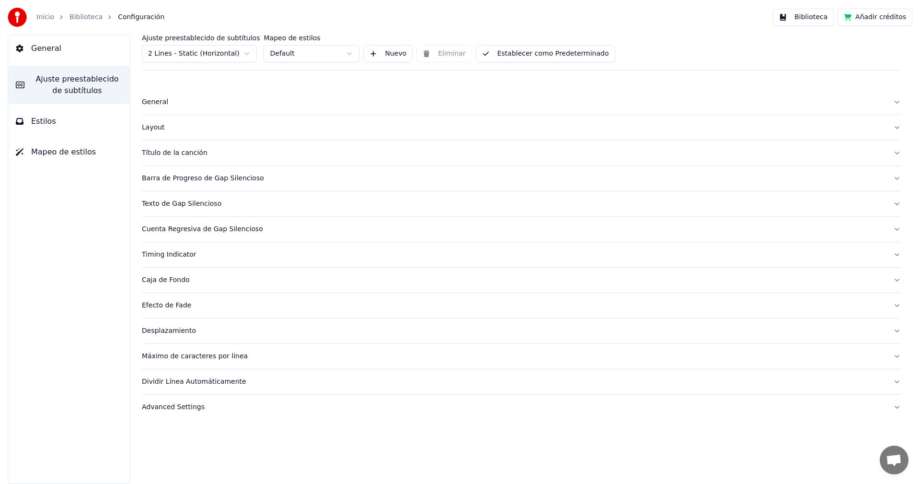
click at [72, 53] on button "General" at bounding box center [69, 48] width 122 height 27
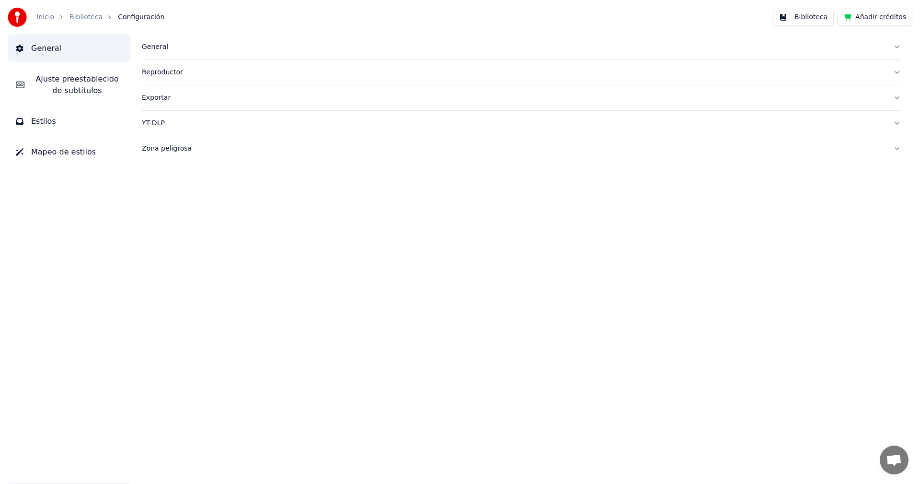
click at [46, 23] on div "Inicio Biblioteca Configuración" at bounding box center [86, 17] width 157 height 19
click at [48, 18] on link "Inicio" at bounding box center [45, 17] width 18 height 10
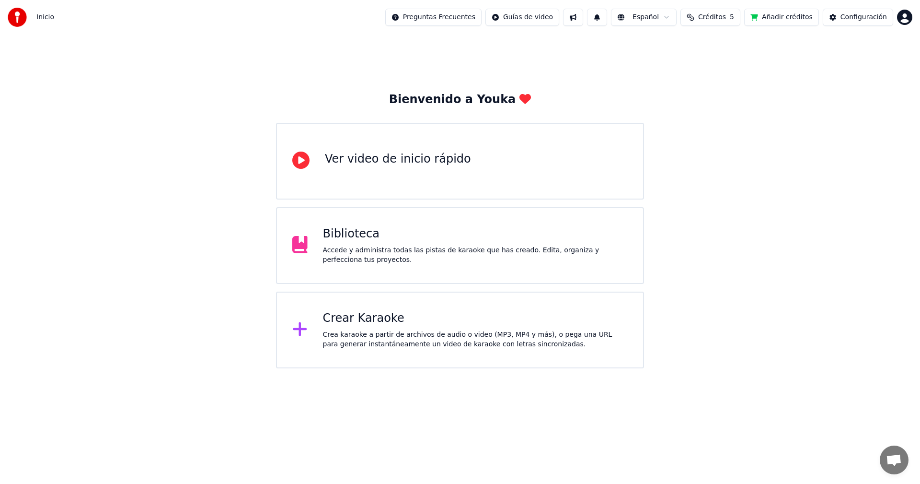
click at [439, 333] on div "Crea karaoke a partir de archivos de audio o video (MP3, MP4 y más), o pega una…" at bounding box center [475, 339] width 305 height 19
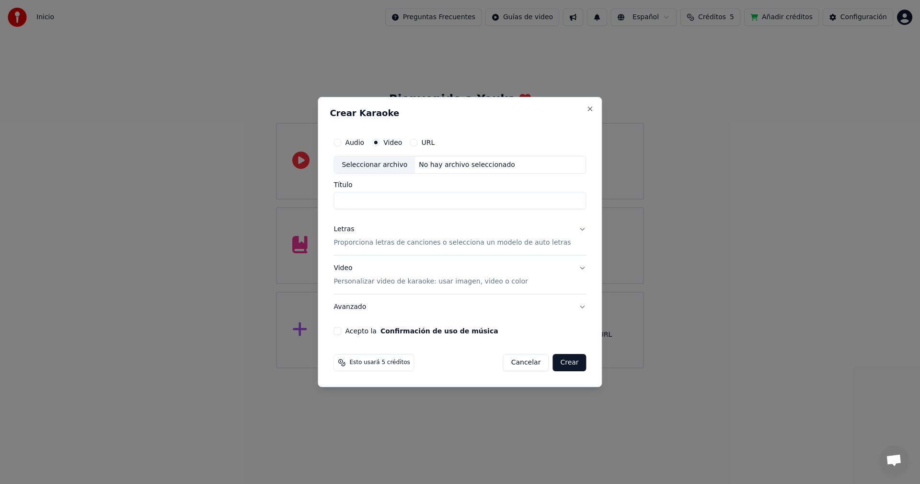
click at [463, 281] on p "Personalizar video de karaoke: usar imagen, video o color" at bounding box center [431, 282] width 194 height 10
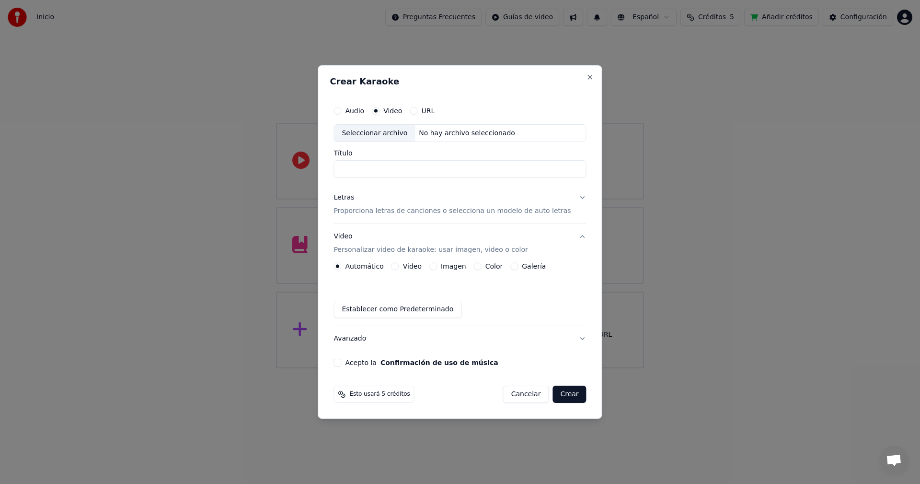
click at [518, 267] on button "Galería" at bounding box center [514, 266] width 8 height 8
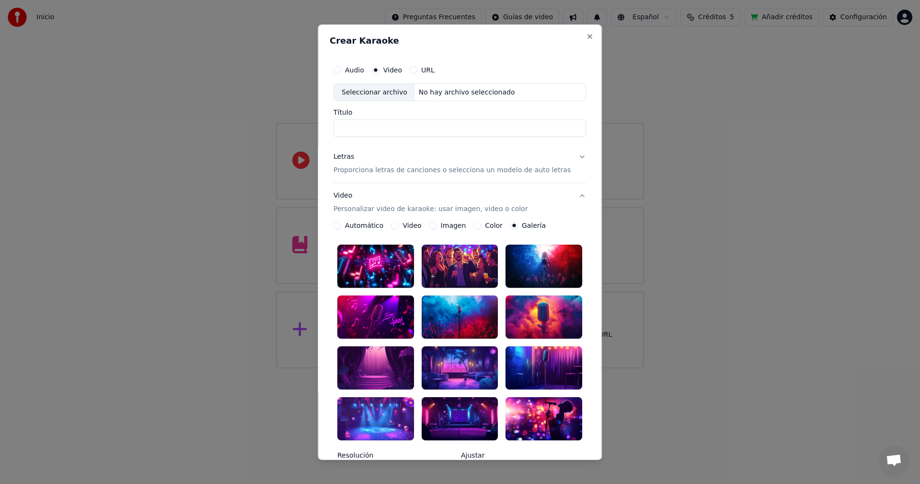
click at [458, 261] on div at bounding box center [460, 265] width 77 height 43
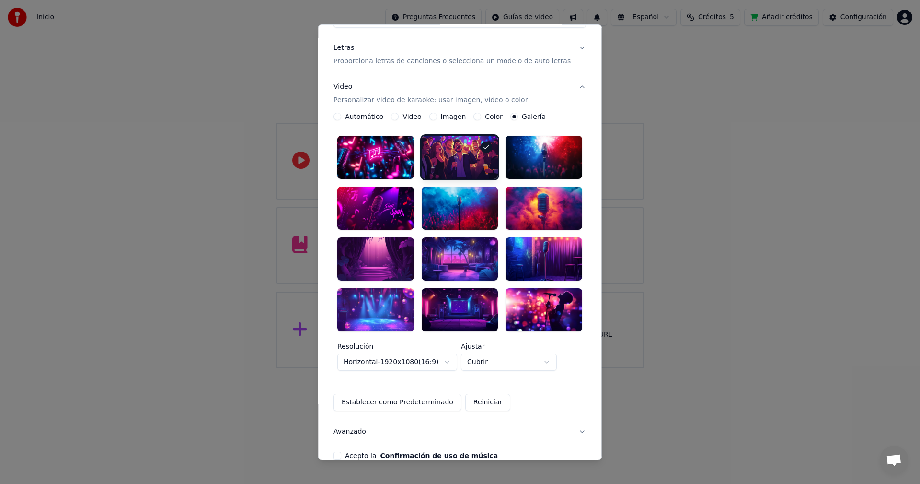
scroll to position [143, 0]
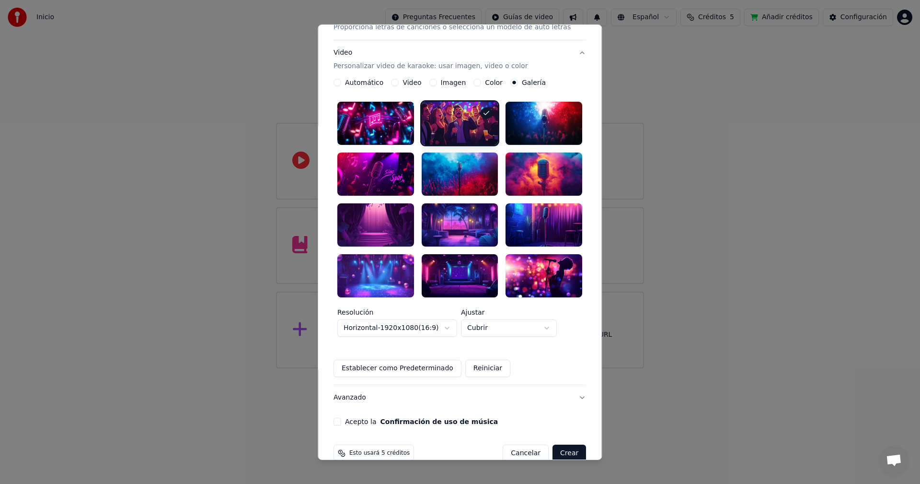
click at [561, 444] on button "Crear" at bounding box center [570, 452] width 34 height 17
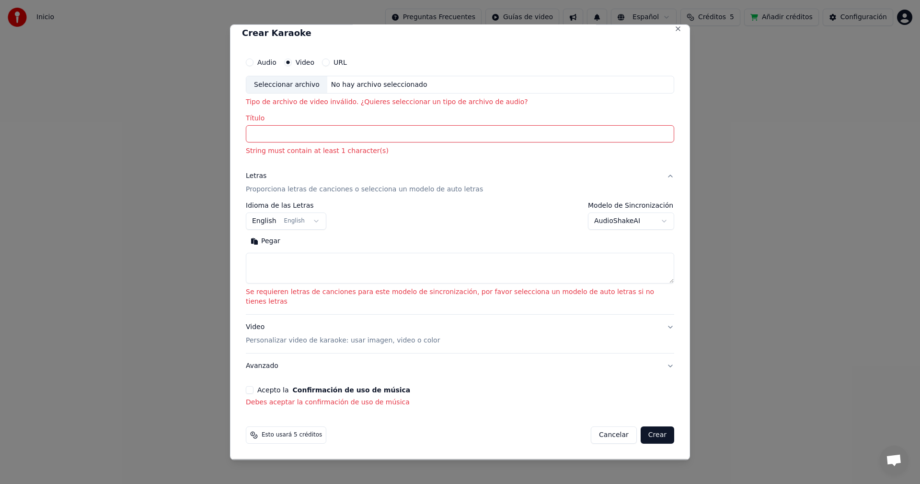
scroll to position [0, 0]
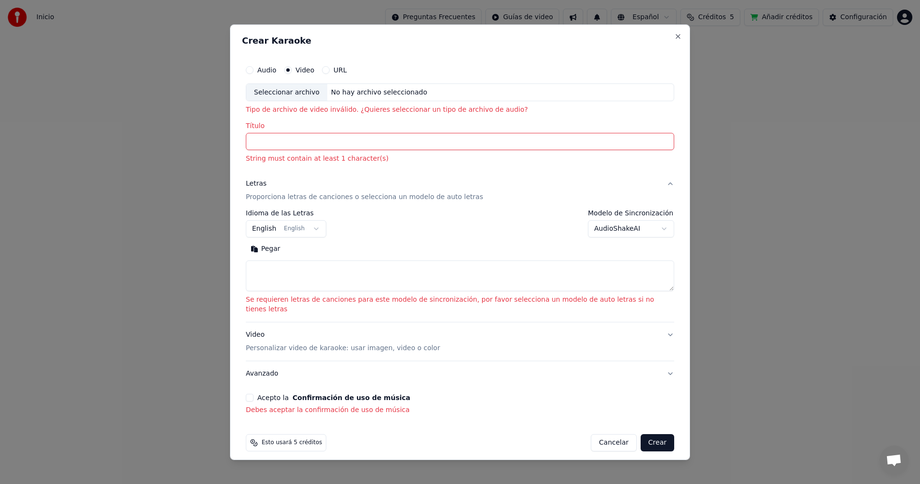
click at [376, 92] on div "No hay archivo seleccionado" at bounding box center [379, 92] width 104 height 10
click at [326, 229] on button "English English" at bounding box center [286, 228] width 81 height 17
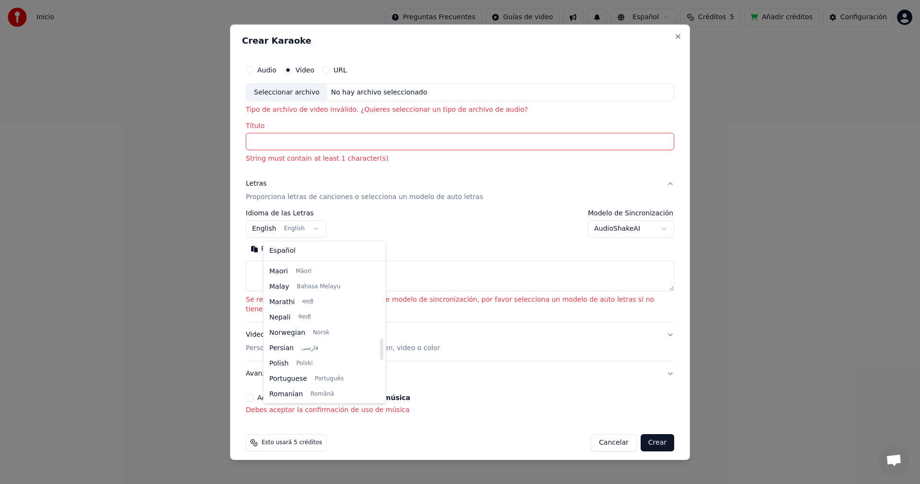
scroll to position [604, 0]
click at [440, 232] on body "**********" at bounding box center [460, 184] width 920 height 368
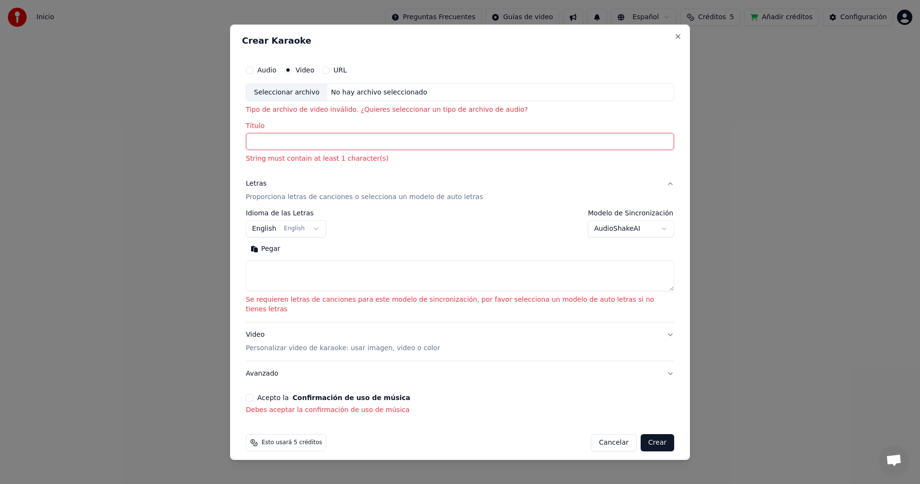
click at [299, 94] on div "Seleccionar archivo" at bounding box center [286, 91] width 81 height 17
type input "**********"
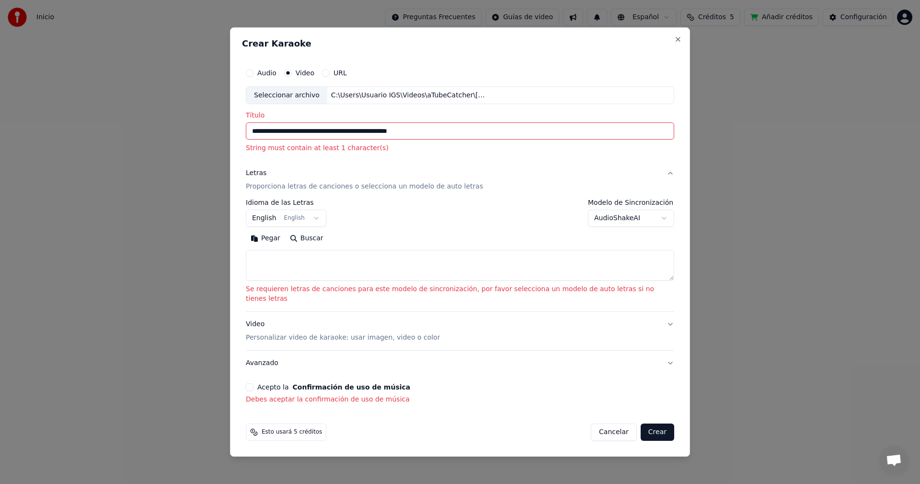
click at [645, 219] on body "**********" at bounding box center [460, 184] width 920 height 368
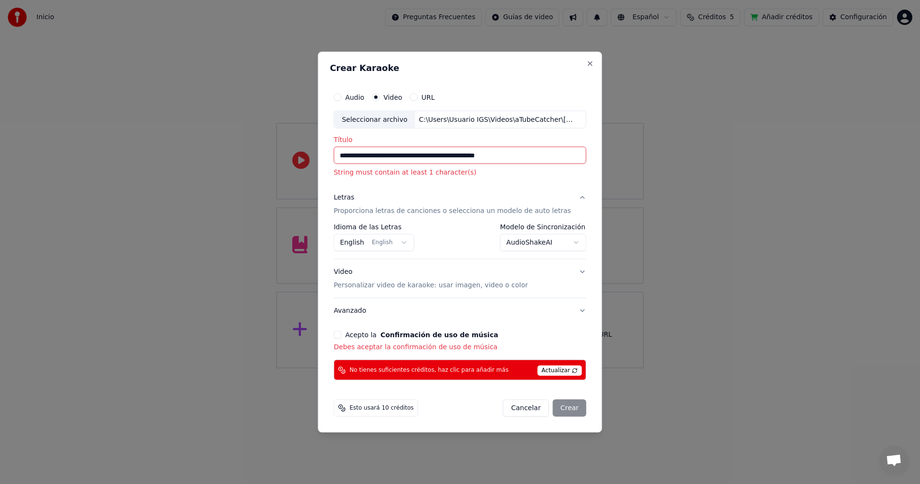
click at [521, 409] on button "Cancelar" at bounding box center [526, 407] width 46 height 17
select select "**********"
select select
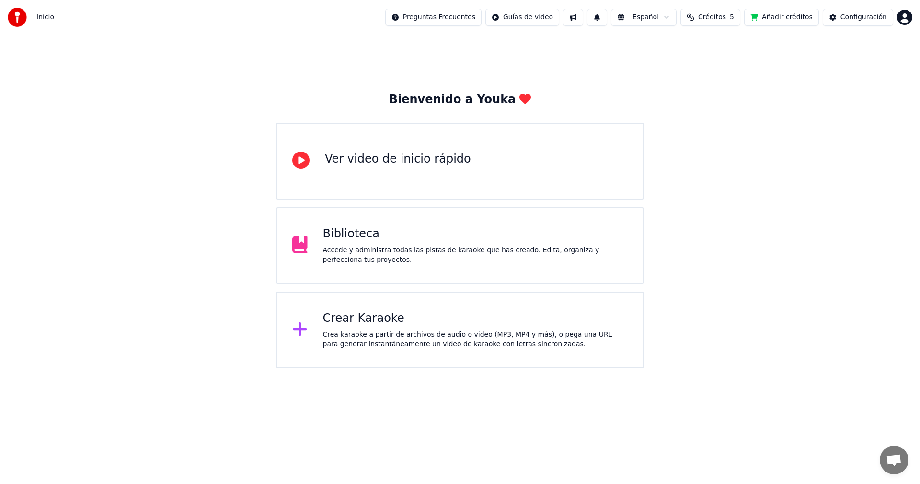
click at [421, 328] on div "Crear Karaoke Crea karaoke a partir de archivos de audio o video (MP3, MP4 y má…" at bounding box center [475, 330] width 305 height 38
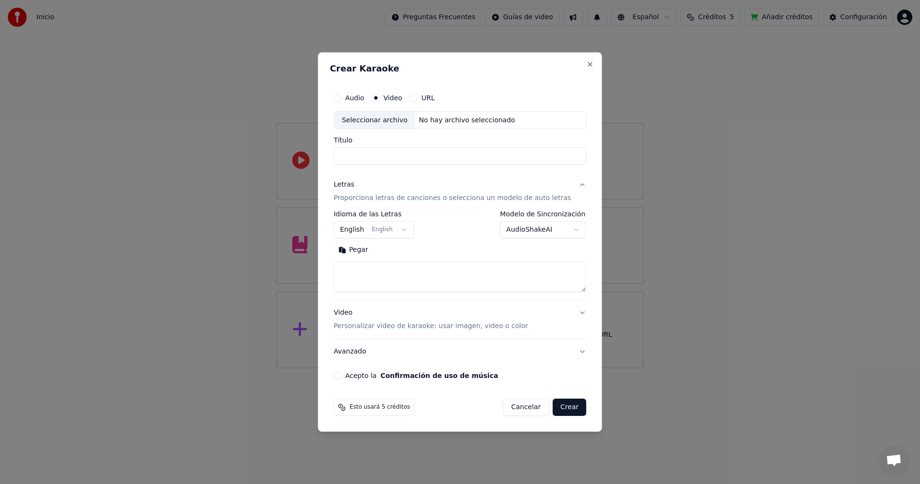
click at [388, 117] on div "Seleccionar archivo" at bounding box center [374, 120] width 81 height 17
type input "**********"
click at [564, 408] on button "Crear" at bounding box center [570, 406] width 34 height 17
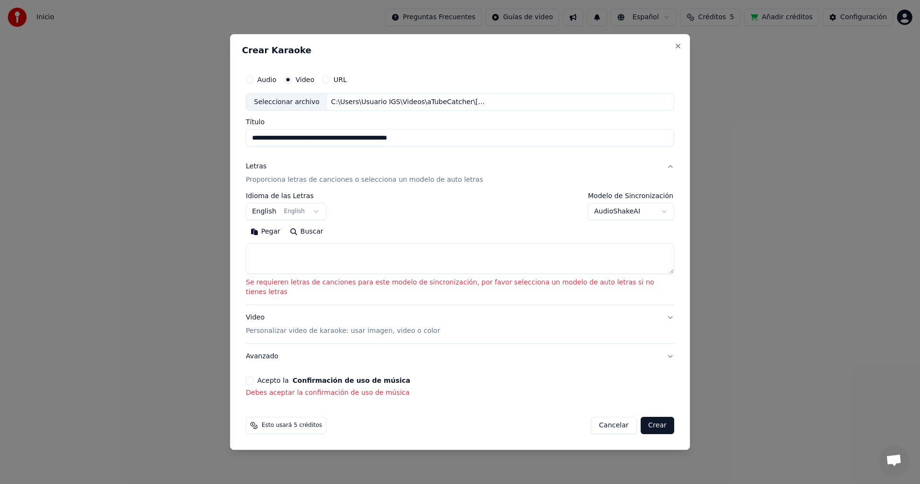
click at [647, 216] on body "**********" at bounding box center [460, 184] width 920 height 368
click at [326, 237] on body "**********" at bounding box center [460, 184] width 920 height 368
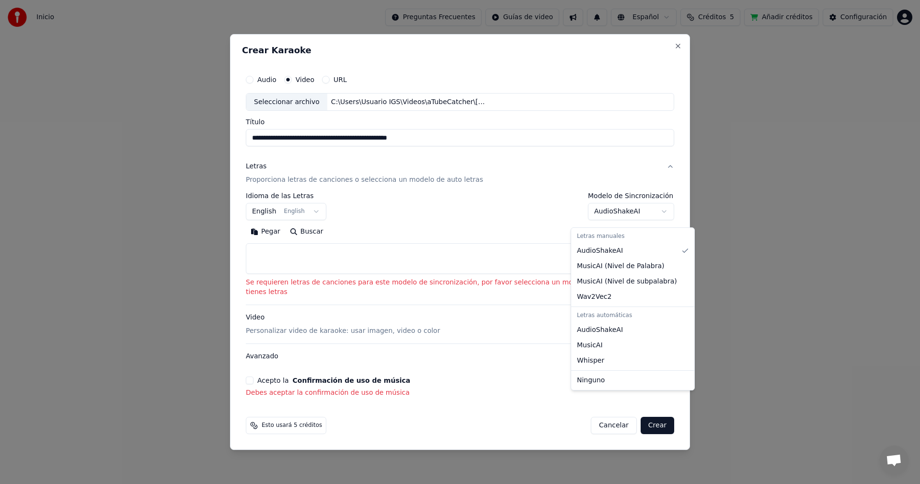
click at [646, 216] on body "**********" at bounding box center [460, 184] width 920 height 368
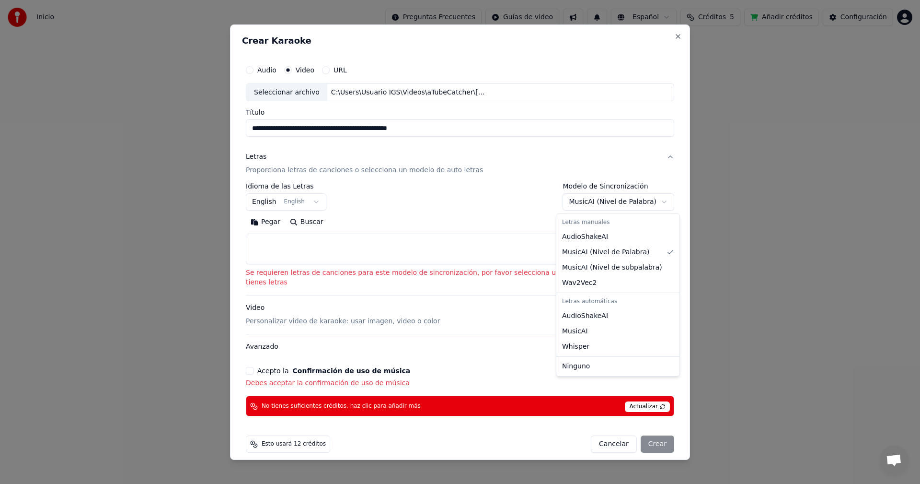
click at [649, 204] on body "**********" at bounding box center [460, 184] width 920 height 368
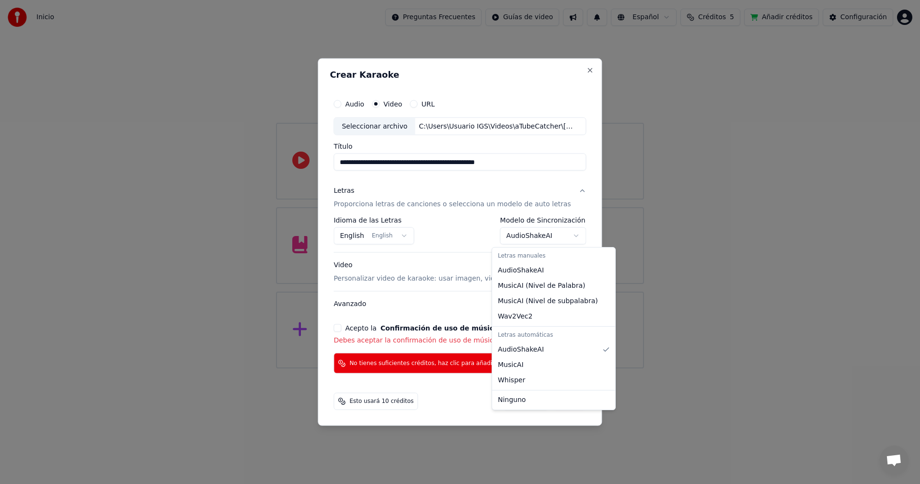
click at [564, 235] on body "**********" at bounding box center [460, 184] width 920 height 368
select select "**********"
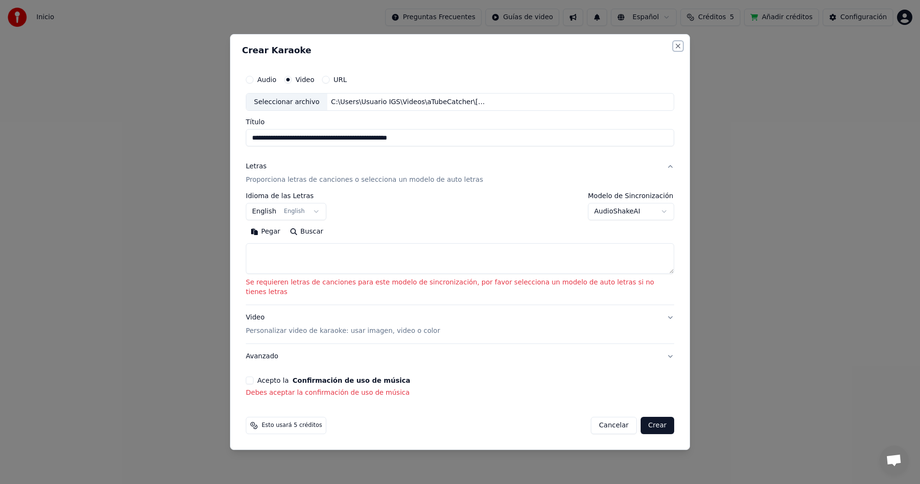
click at [674, 50] on button "Close" at bounding box center [678, 46] width 8 height 8
select select
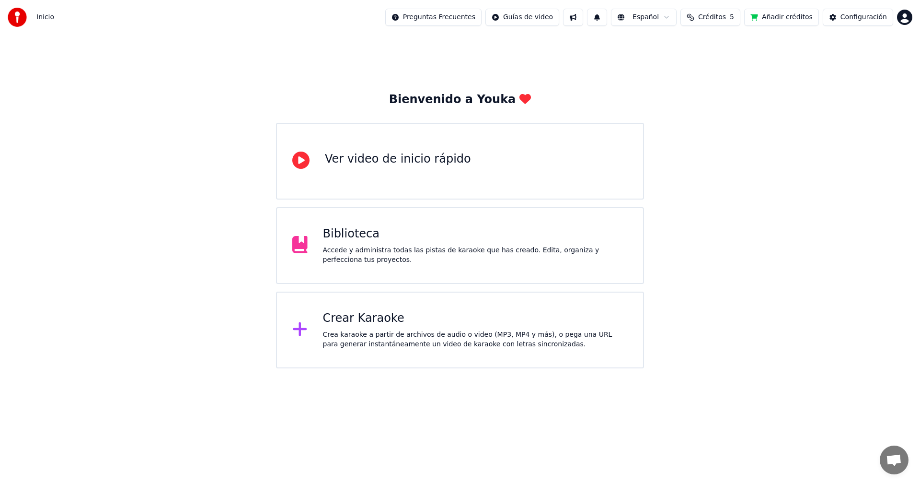
click at [910, 16] on html "Inicio Preguntas Frecuentes Guías de video Español Créditos 5 Añadir créditos C…" at bounding box center [460, 184] width 920 height 368
click at [521, 335] on html "Inicio Preguntas Frecuentes Guías de video Español Créditos 5 Añadir créditos C…" at bounding box center [460, 184] width 920 height 368
click at [556, 335] on div "Crea karaoke a partir de archivos de audio o video (MP3, MP4 y más), o pega una…" at bounding box center [475, 339] width 305 height 19
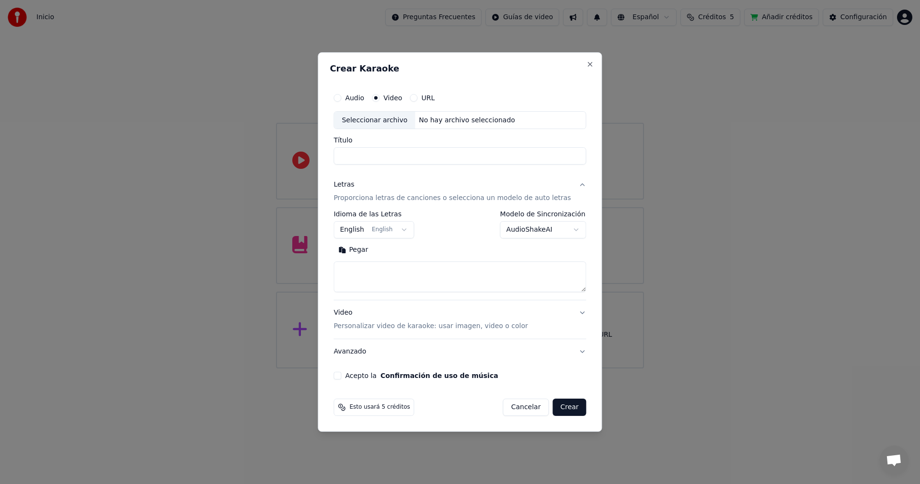
click at [341, 97] on button "Audio" at bounding box center [338, 98] width 8 height 8
click at [391, 120] on div "Seleccionar archivo" at bounding box center [374, 120] width 81 height 17
type input "**********"
click at [416, 282] on textarea at bounding box center [460, 277] width 253 height 31
select select
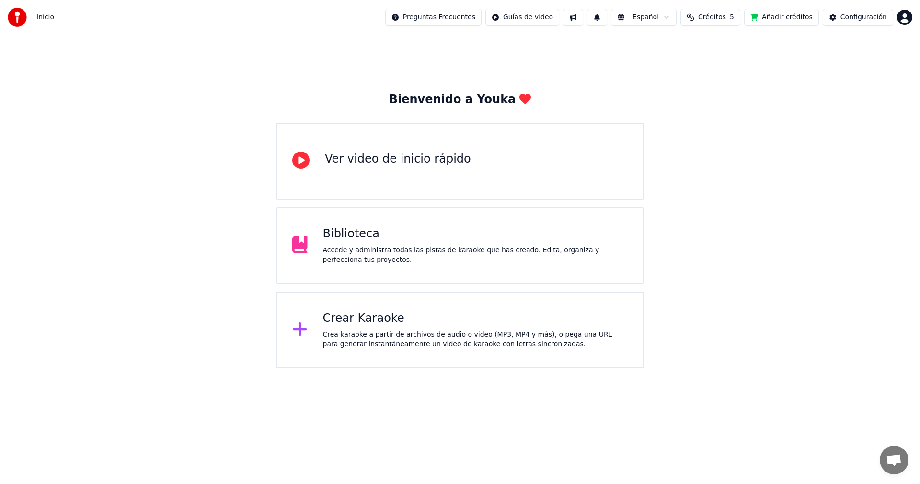
click at [404, 343] on div "Crea karaoke a partir de archivos de audio o video (MP3, MP4 y más), o pega una…" at bounding box center [475, 339] width 305 height 19
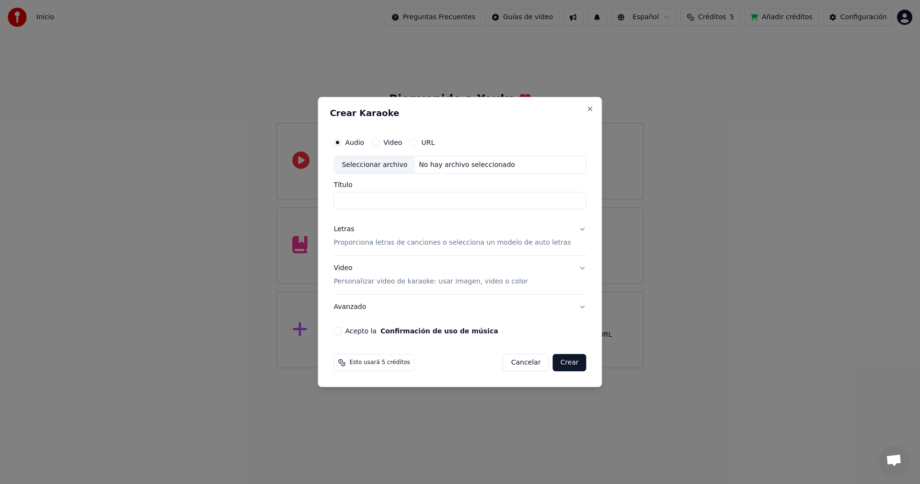
click at [380, 144] on button "Video" at bounding box center [376, 143] width 8 height 8
click at [395, 162] on div "Seleccionar archivo" at bounding box center [374, 164] width 81 height 17
type input "**********"
click at [544, 243] on p "Proporciona letras de canciones o selecciona un modelo de auto letras" at bounding box center [452, 243] width 237 height 10
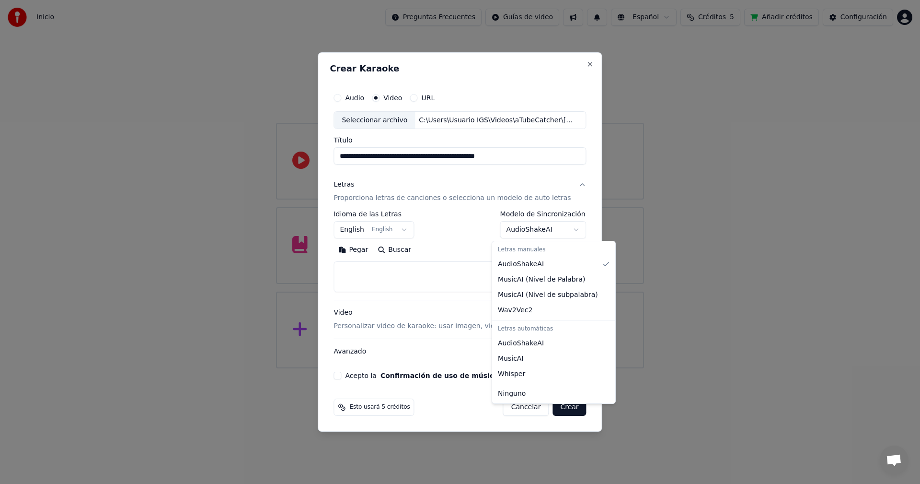
click at [563, 228] on body "**********" at bounding box center [460, 184] width 920 height 368
click at [566, 230] on body "**********" at bounding box center [460, 184] width 920 height 368
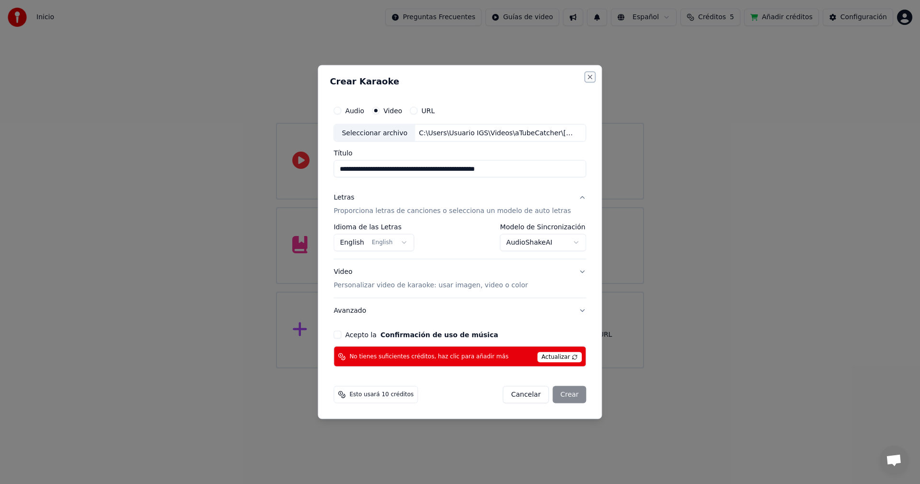
click at [587, 78] on button "Close" at bounding box center [591, 77] width 8 height 8
select select "**********"
select select
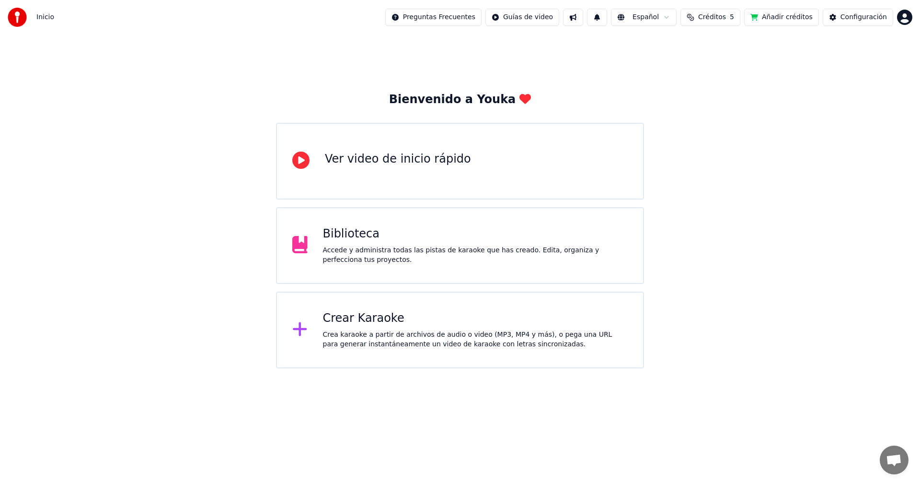
click at [451, 239] on div "Biblioteca" at bounding box center [475, 233] width 305 height 15
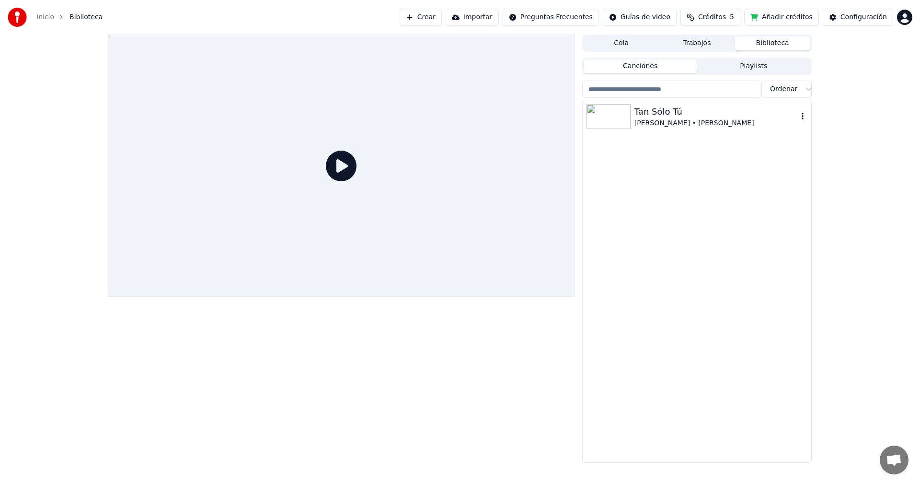
click at [629, 114] on img at bounding box center [609, 116] width 44 height 25
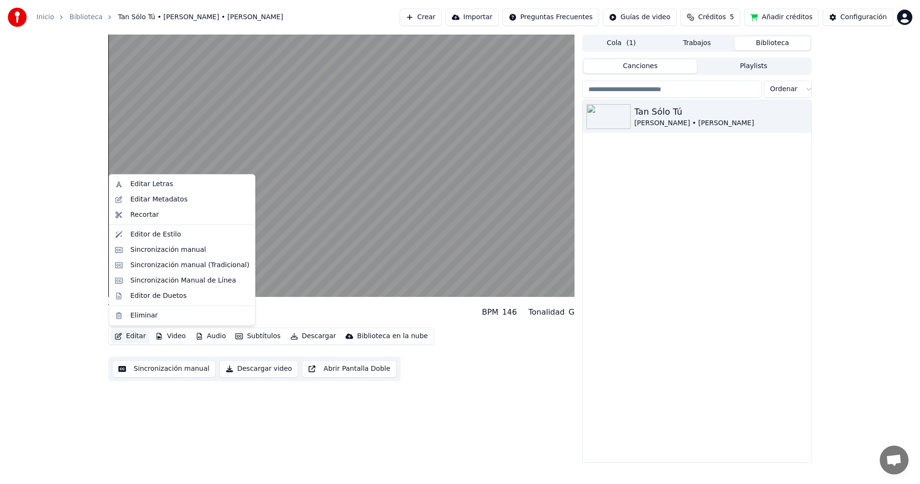
click at [133, 336] on button "Editar" at bounding box center [130, 335] width 39 height 13
click at [149, 296] on div "Editor de Duetos" at bounding box center [158, 296] width 56 height 10
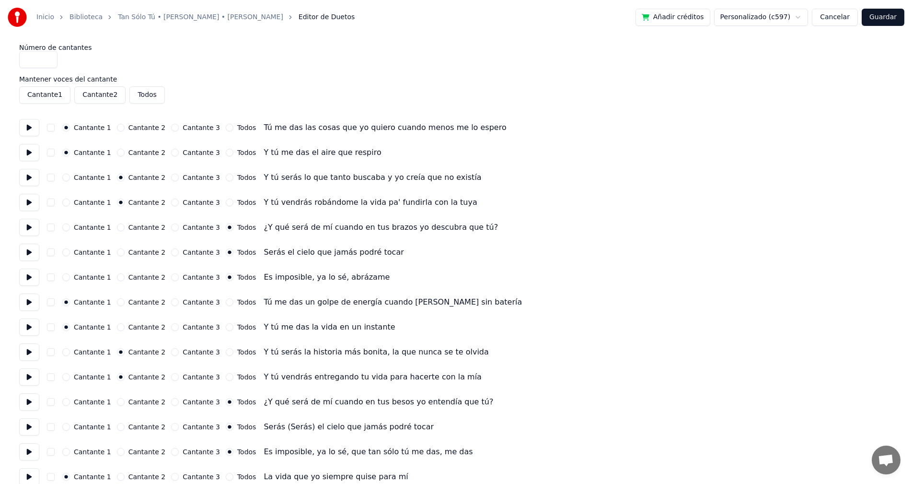
click at [49, 58] on input "*" at bounding box center [38, 59] width 38 height 17
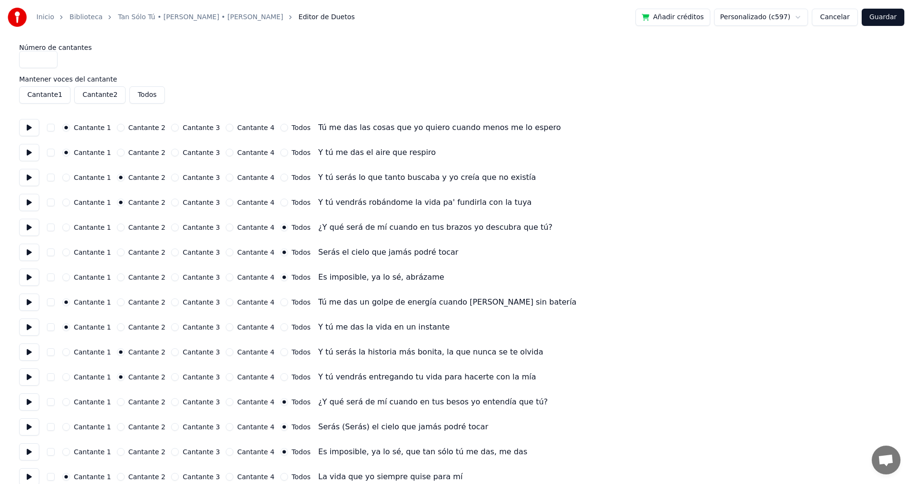
click at [49, 58] on input "*" at bounding box center [38, 59] width 38 height 17
click at [47, 61] on input "*" at bounding box center [38, 59] width 38 height 17
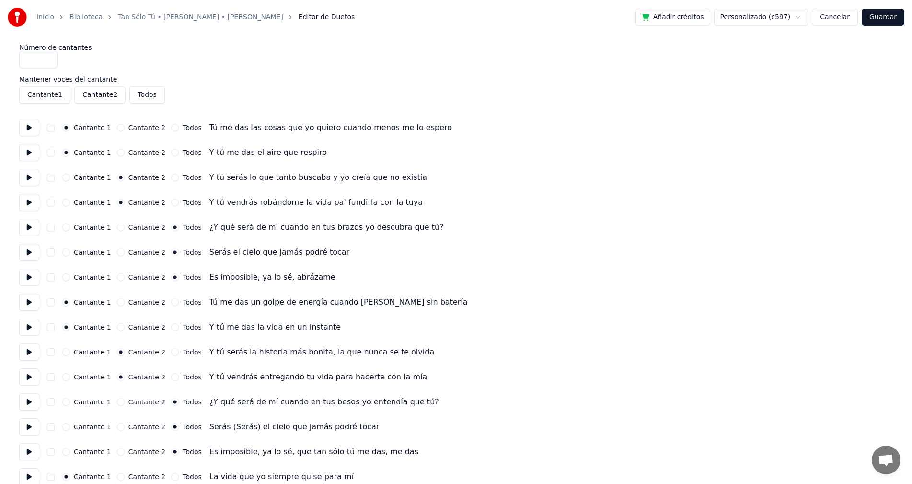
type input "*"
click at [47, 61] on input "*" at bounding box center [38, 59] width 38 height 17
